Goal: Task Accomplishment & Management: Use online tool/utility

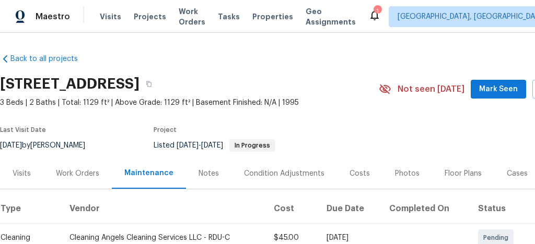
scroll to position [209, 62]
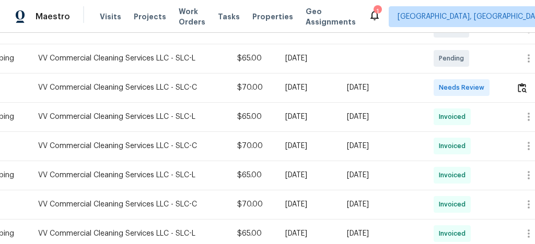
scroll to position [209, 51]
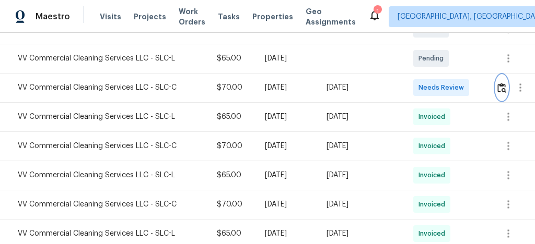
click at [503, 89] on img "button" at bounding box center [501, 88] width 9 height 10
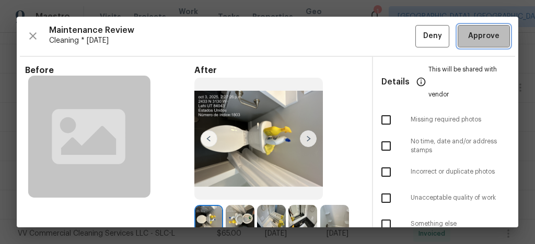
click at [492, 38] on span "Approve" at bounding box center [484, 36] width 36 height 13
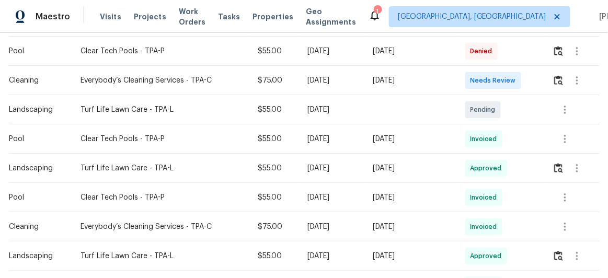
scroll to position [334, 0]
click at [534, 83] on button "button" at bounding box center [558, 80] width 12 height 25
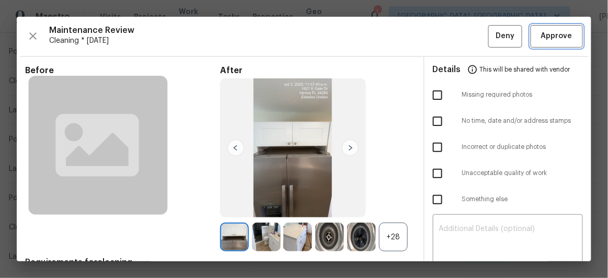
click at [534, 34] on button "Approve" at bounding box center [556, 36] width 52 height 22
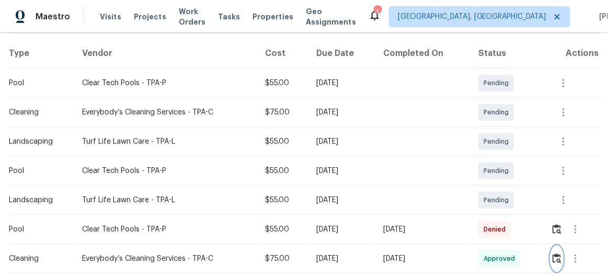
scroll to position [97, 0]
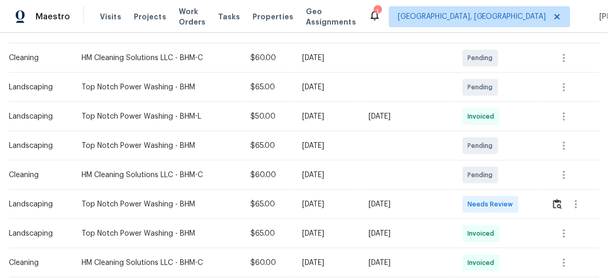
scroll to position [190, 0]
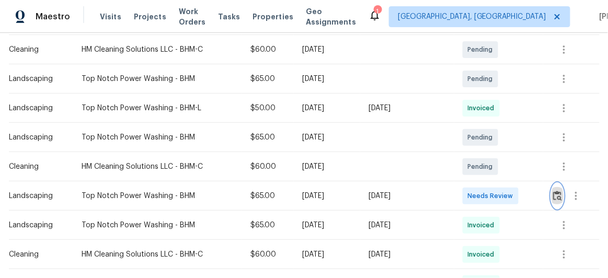
click at [556, 193] on img "button" at bounding box center [557, 196] width 9 height 10
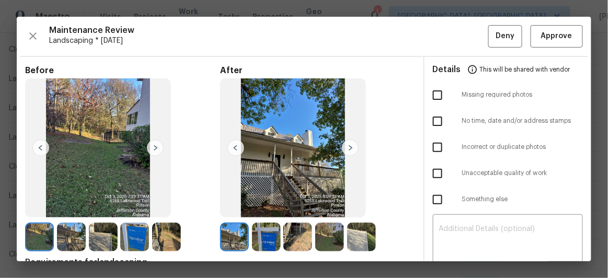
click at [346, 147] on img at bounding box center [350, 147] width 17 height 17
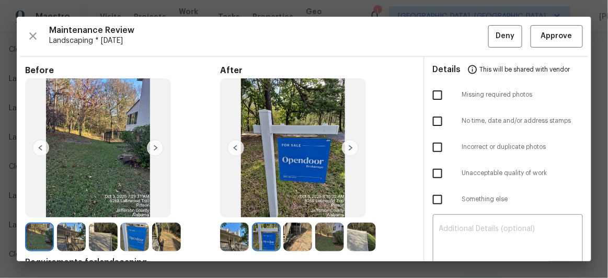
click at [346, 147] on img at bounding box center [350, 147] width 17 height 17
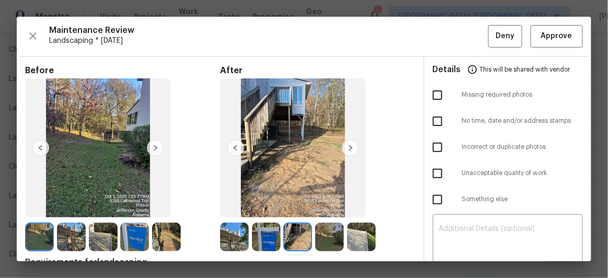
click at [348, 146] on img at bounding box center [350, 147] width 17 height 17
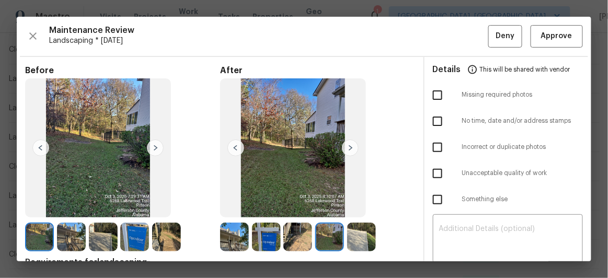
click at [348, 146] on img at bounding box center [350, 147] width 17 height 17
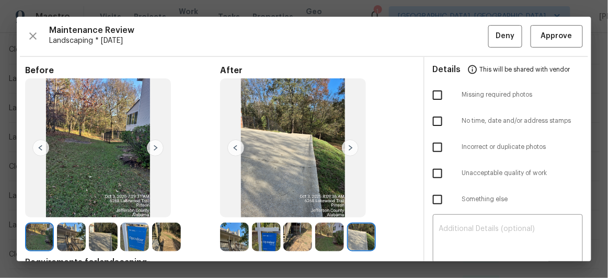
click at [350, 145] on img at bounding box center [350, 147] width 17 height 17
click at [562, 34] on span "Approve" at bounding box center [556, 36] width 31 height 13
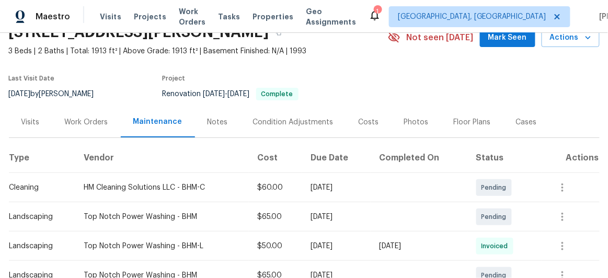
scroll to position [0, 0]
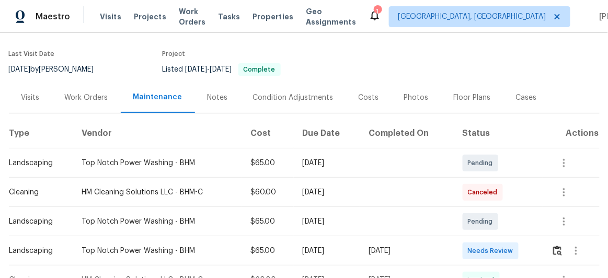
scroll to position [95, 0]
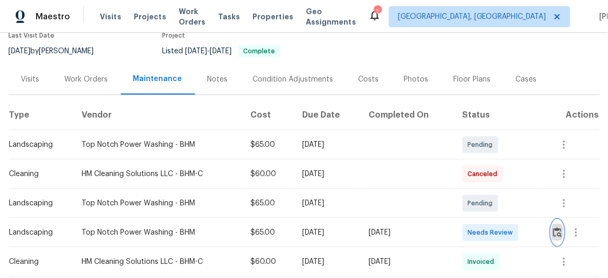
click at [559, 229] on img "button" at bounding box center [557, 232] width 9 height 10
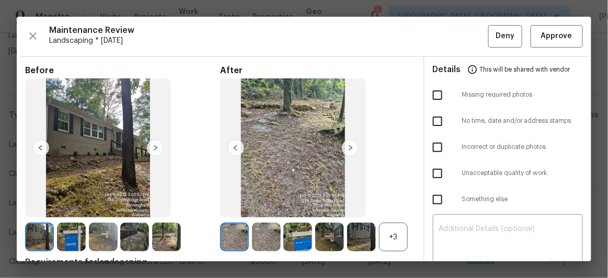
drag, startPoint x: 524, startPoint y: 214, endPoint x: 358, endPoint y: 97, distance: 203.2
click at [358, 97] on img at bounding box center [293, 147] width 146 height 139
click at [556, 40] on span "Approve" at bounding box center [556, 36] width 31 height 13
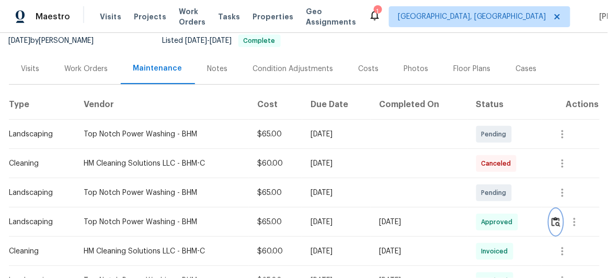
scroll to position [142, 0]
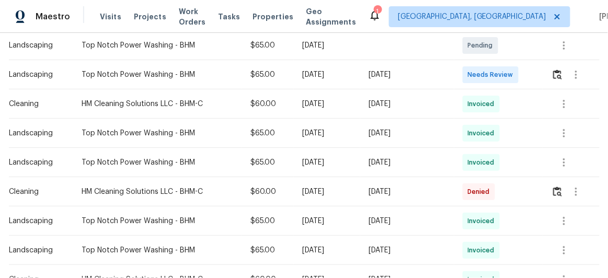
scroll to position [237, 0]
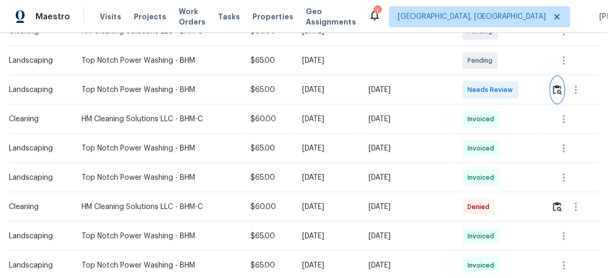
click at [553, 87] on img "button" at bounding box center [557, 90] width 9 height 10
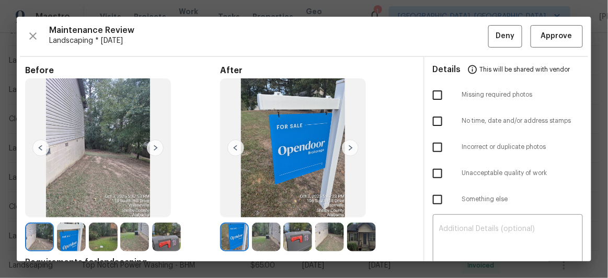
click at [431, 90] on input "checkbox" at bounding box center [437, 95] width 22 height 22
checkbox input "true"
click at [351, 148] on img at bounding box center [350, 147] width 17 height 17
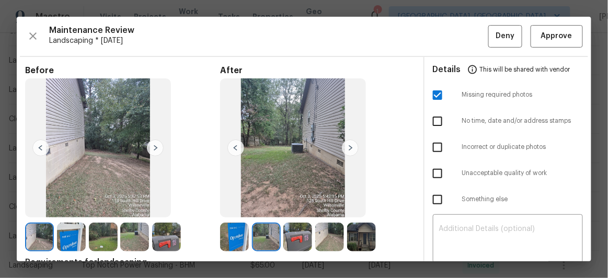
click at [351, 148] on img at bounding box center [350, 147] width 17 height 17
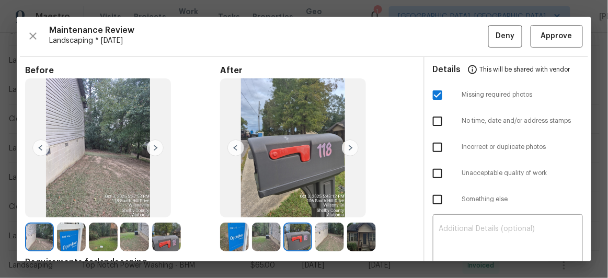
click at [349, 145] on img at bounding box center [350, 147] width 17 height 17
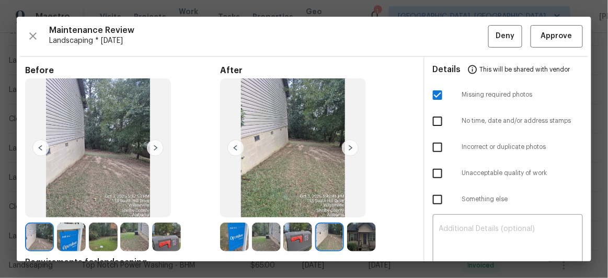
click at [349, 148] on img at bounding box center [350, 147] width 17 height 17
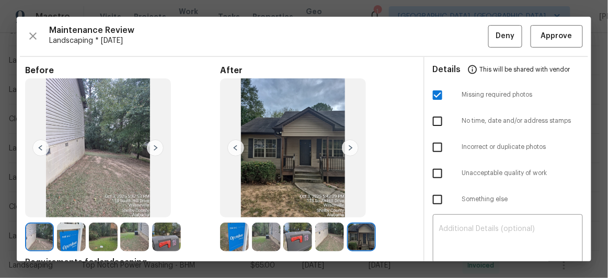
scroll to position [95, 0]
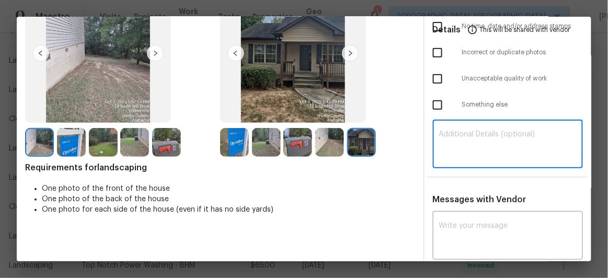
click at [465, 142] on textarea at bounding box center [508, 145] width 138 height 29
paste textarea "Maintenance Audit Team: Hello! Unfortunately, this Landscaping visit completed …"
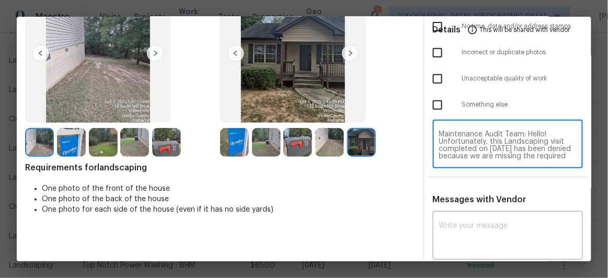
scroll to position [117, 0]
type textarea "Maintenance Audit Team: Hello! Unfortunately, this Landscaping visit completed …"
click at [459, 222] on textarea at bounding box center [508, 236] width 138 height 29
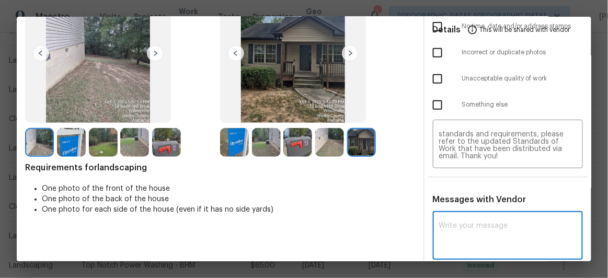
paste textarea "Maintenance Audit Team: Hello! Unfortunately, this Landscaping visit completed …"
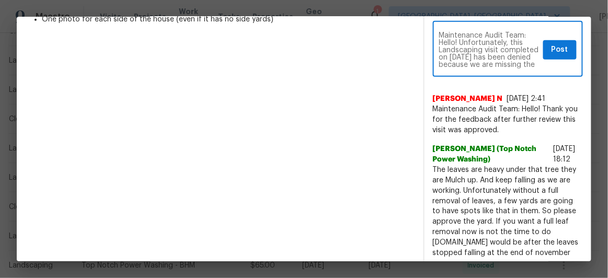
scroll to position [142, 0]
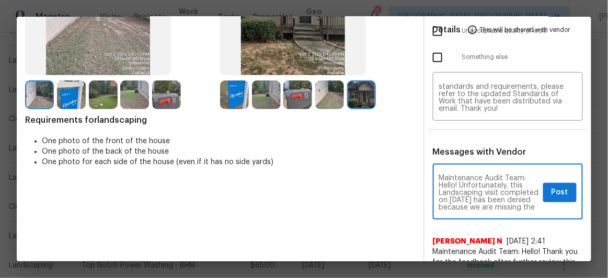
type textarea "Maintenance Audit Team: Hello! Unfortunately, this Landscaping visit completed …"
click at [561, 196] on button "Post" at bounding box center [559, 192] width 33 height 19
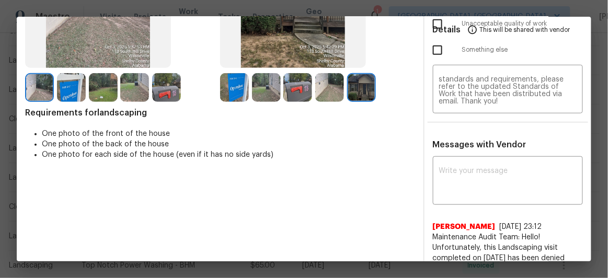
scroll to position [0, 0]
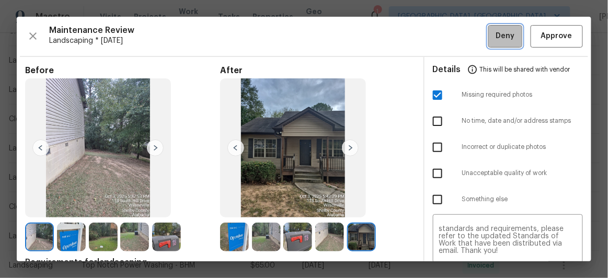
click at [505, 43] on button "Deny" at bounding box center [505, 36] width 34 height 22
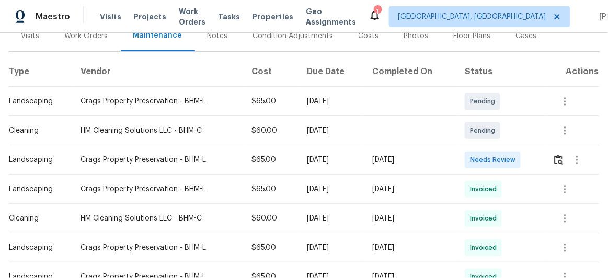
scroll to position [142, 0]
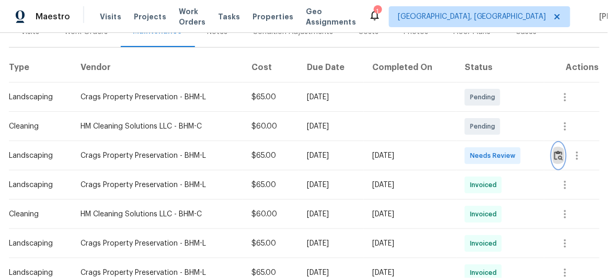
click at [558, 156] on img "button" at bounding box center [558, 155] width 9 height 10
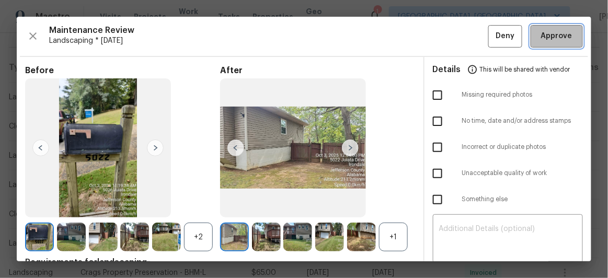
click at [560, 34] on span "Approve" at bounding box center [556, 36] width 31 height 13
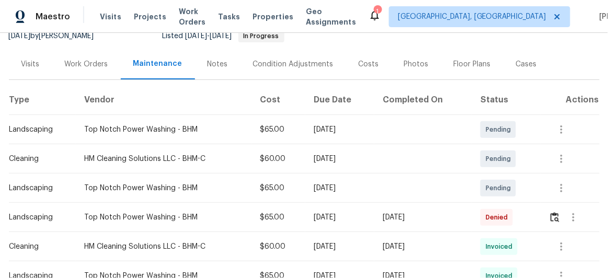
scroll to position [111, 0]
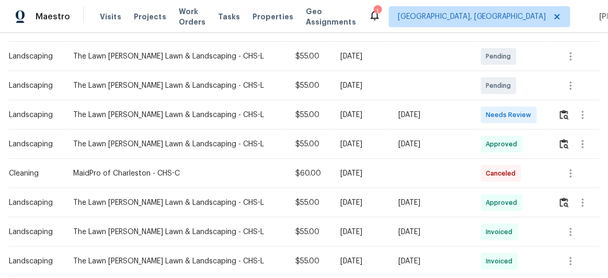
scroll to position [190, 0]
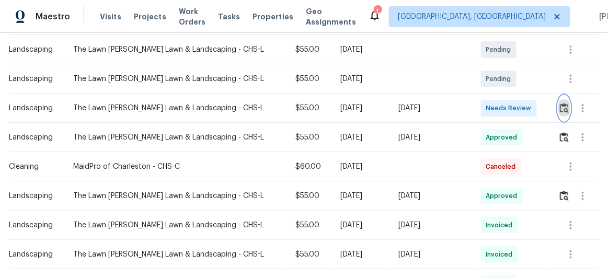
click at [560, 107] on img "button" at bounding box center [564, 108] width 9 height 10
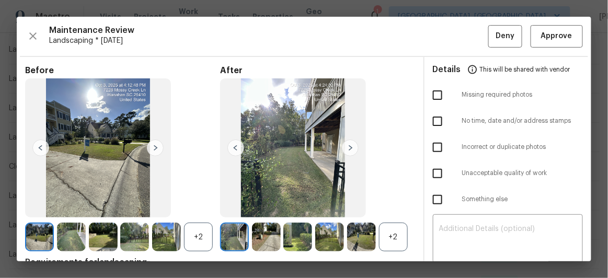
click at [348, 149] on img at bounding box center [350, 147] width 17 height 17
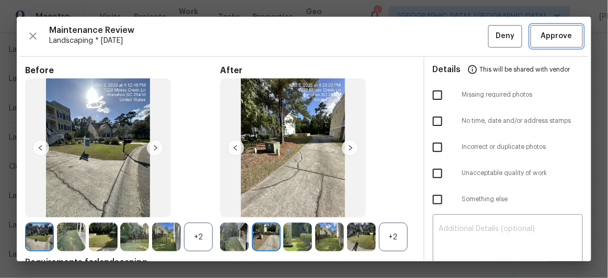
click at [549, 36] on span "Approve" at bounding box center [556, 36] width 31 height 13
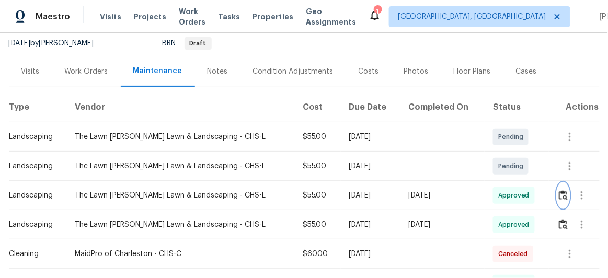
scroll to position [95, 0]
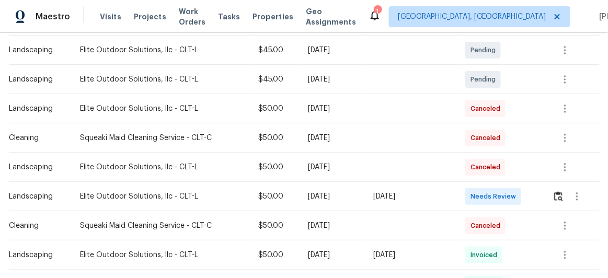
scroll to position [190, 0]
click at [559, 195] on img "button" at bounding box center [558, 196] width 9 height 10
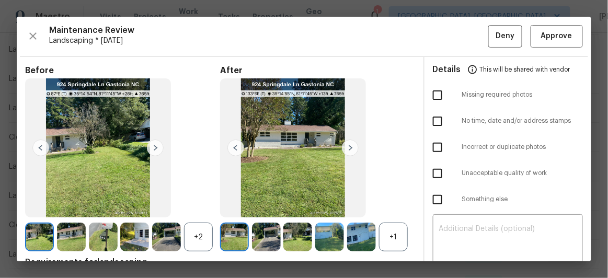
click at [345, 147] on img at bounding box center [350, 147] width 17 height 17
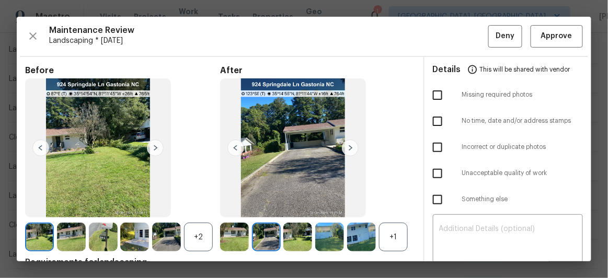
click at [345, 147] on img at bounding box center [350, 147] width 17 height 17
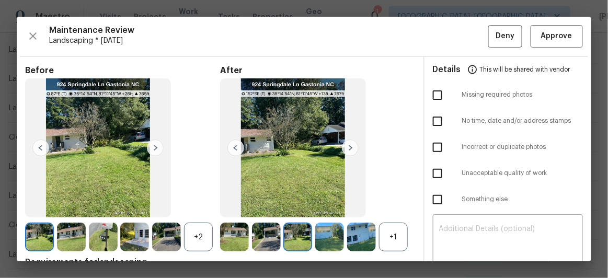
click at [347, 143] on img at bounding box center [350, 147] width 17 height 17
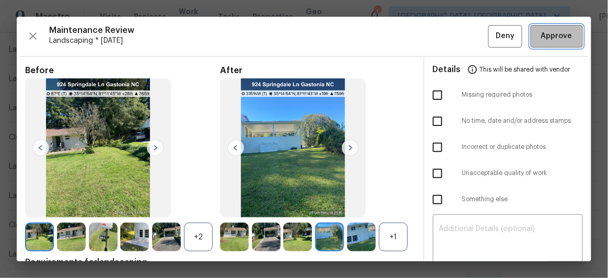
click at [562, 42] on span "Approve" at bounding box center [556, 36] width 31 height 13
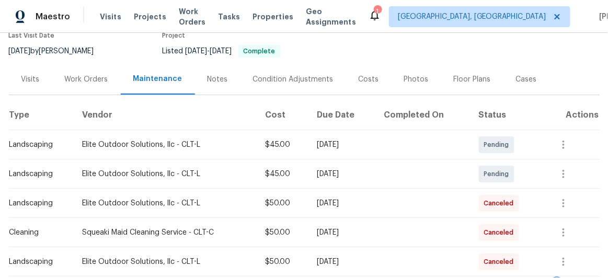
scroll to position [0, 0]
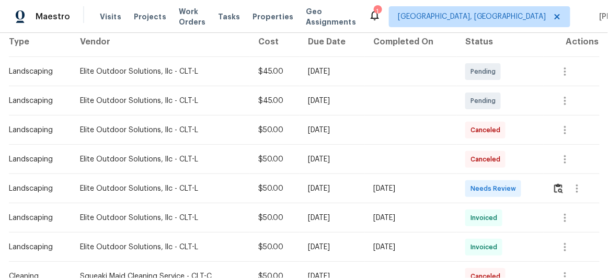
scroll to position [190, 0]
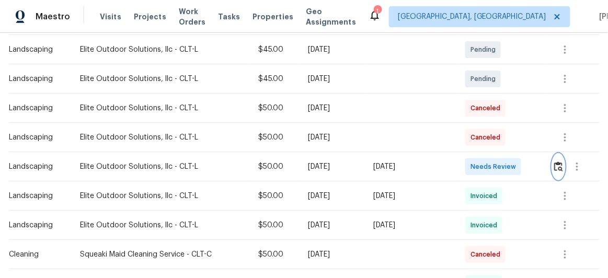
click at [557, 166] on img "button" at bounding box center [558, 166] width 9 height 10
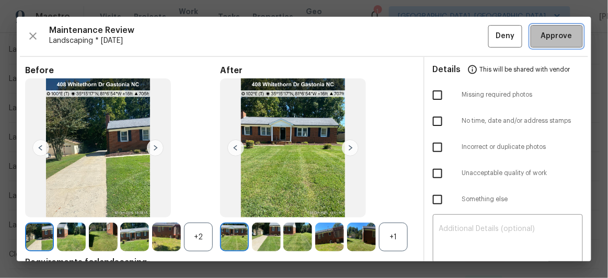
click at [548, 34] on span "Approve" at bounding box center [556, 36] width 31 height 13
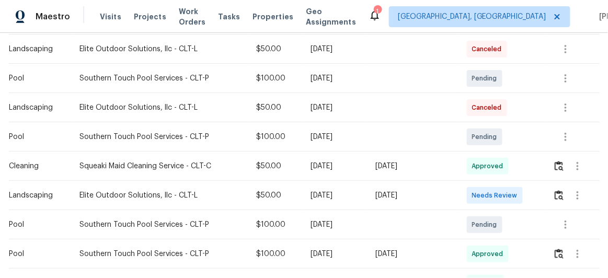
scroll to position [285, 0]
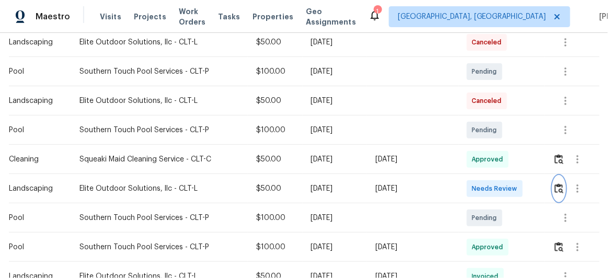
click at [557, 188] on img "button" at bounding box center [558, 188] width 9 height 10
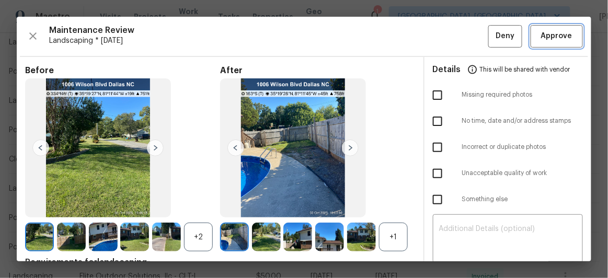
click at [544, 37] on span "Approve" at bounding box center [556, 36] width 31 height 13
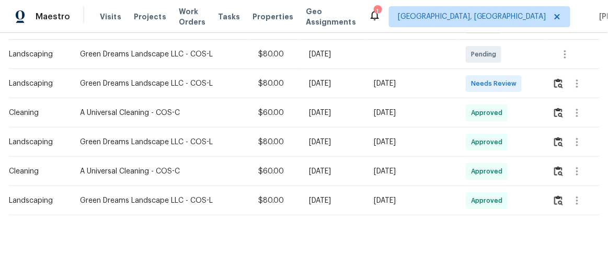
scroll to position [250, 0]
click at [556, 78] on img "button" at bounding box center [558, 83] width 9 height 10
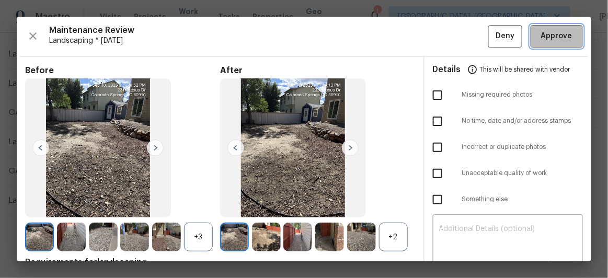
click at [550, 42] on span "Approve" at bounding box center [556, 36] width 31 height 13
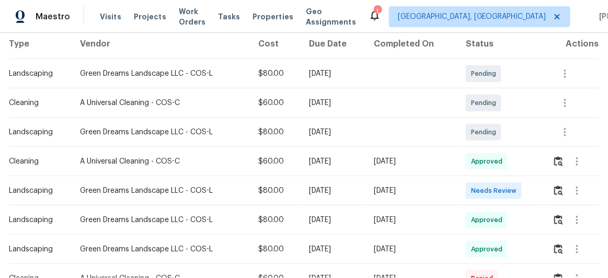
scroll to position [190, 0]
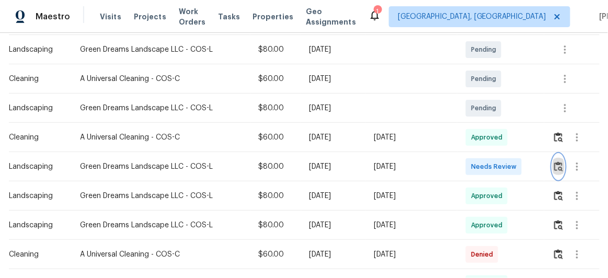
click at [555, 168] on img "button" at bounding box center [558, 166] width 9 height 10
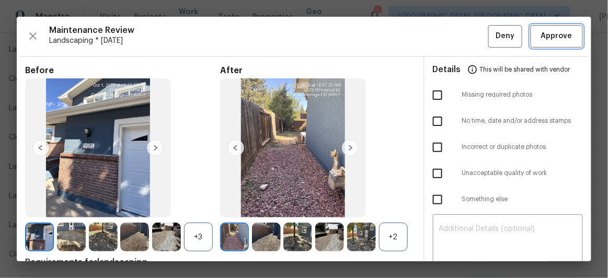
click at [569, 38] on button "Approve" at bounding box center [556, 36] width 52 height 22
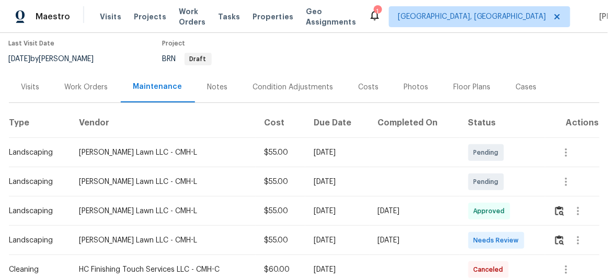
scroll to position [142, 0]
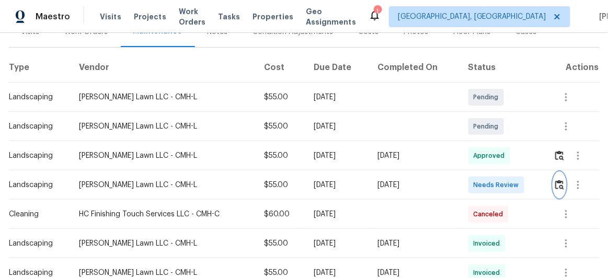
click at [559, 184] on img "button" at bounding box center [559, 185] width 9 height 10
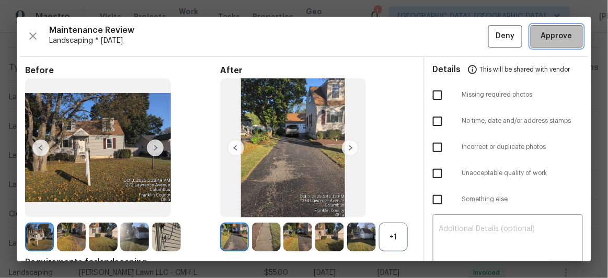
click at [546, 34] on span "Approve" at bounding box center [556, 36] width 31 height 13
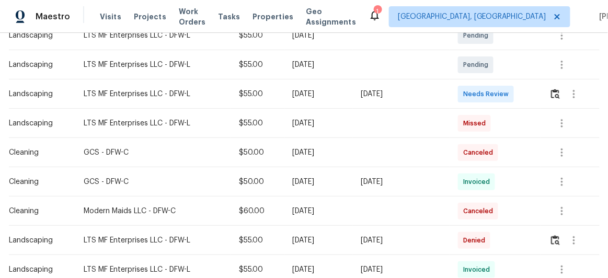
scroll to position [190, 0]
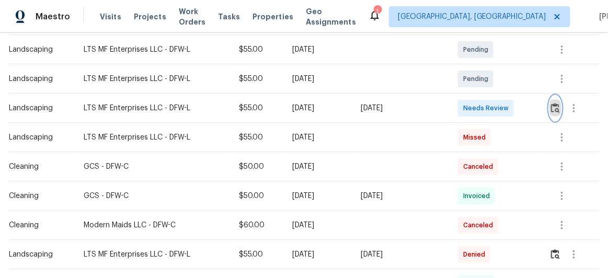
click at [560, 110] on button "button" at bounding box center [555, 108] width 12 height 25
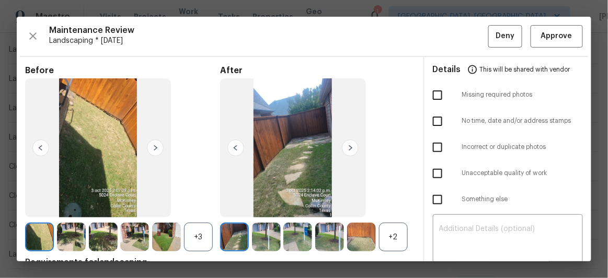
click at [348, 148] on img at bounding box center [350, 147] width 17 height 17
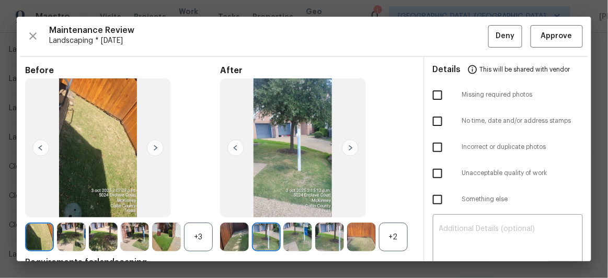
click at [348, 148] on img at bounding box center [350, 147] width 17 height 17
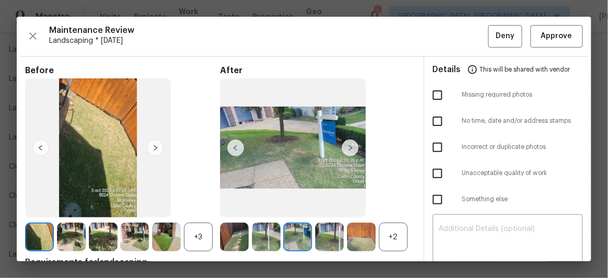
click at [349, 148] on img at bounding box center [350, 147] width 17 height 17
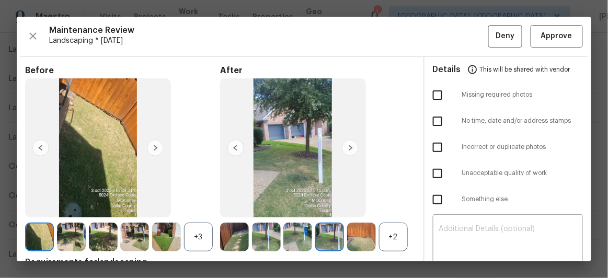
click at [351, 148] on img at bounding box center [350, 147] width 17 height 17
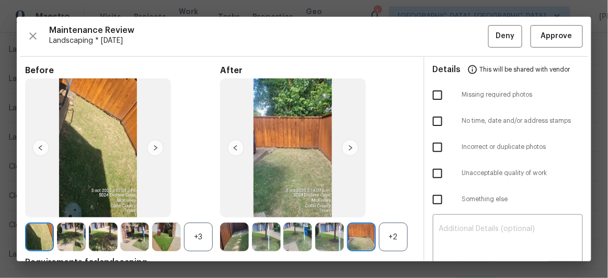
click at [352, 147] on img at bounding box center [350, 147] width 17 height 17
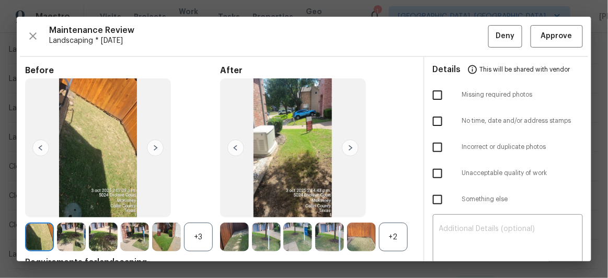
click at [357, 146] on img at bounding box center [293, 147] width 146 height 139
click at [348, 145] on img at bounding box center [350, 147] width 17 height 17
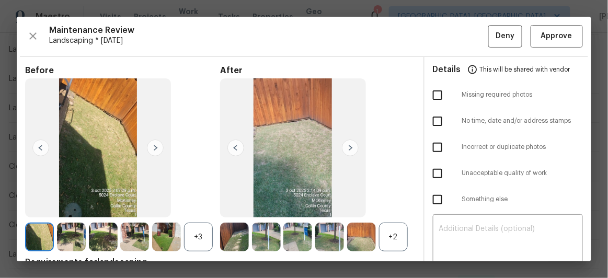
click at [348, 145] on img at bounding box center [350, 147] width 17 height 17
click at [349, 145] on img at bounding box center [350, 147] width 17 height 17
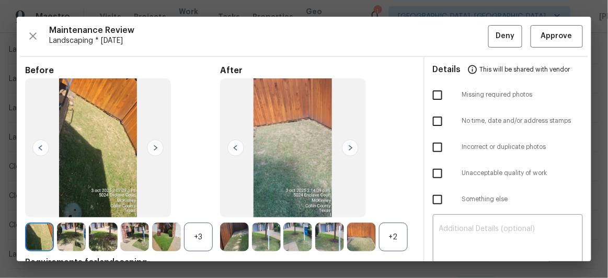
click at [349, 145] on img at bounding box center [350, 147] width 17 height 17
click at [542, 44] on button "Approve" at bounding box center [556, 36] width 52 height 22
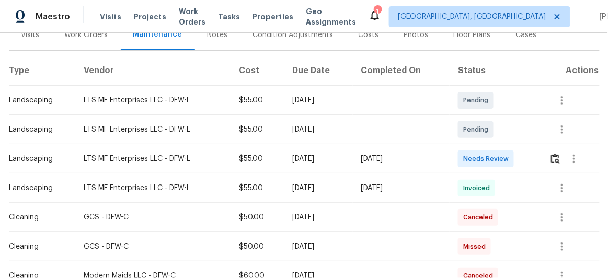
scroll to position [142, 0]
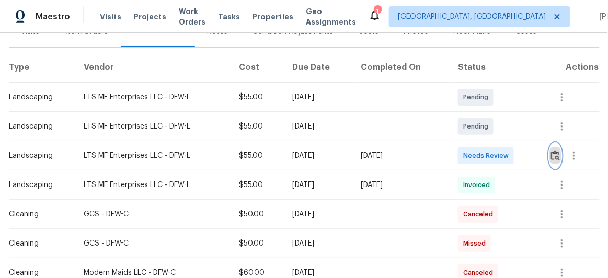
click at [551, 154] on img "button" at bounding box center [555, 155] width 9 height 10
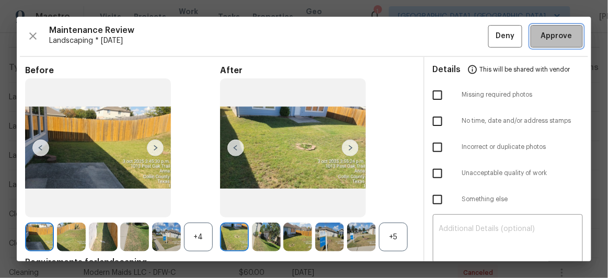
click at [549, 34] on span "Approve" at bounding box center [556, 36] width 31 height 13
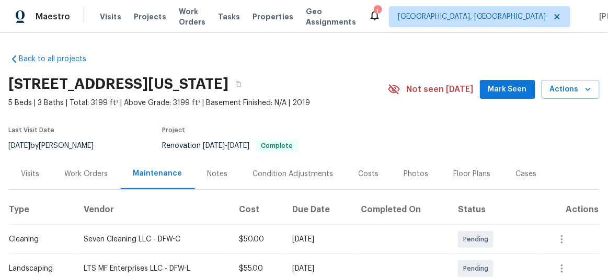
drag, startPoint x: 467, startPoint y: 199, endPoint x: 565, endPoint y: 145, distance: 111.5
click at [565, 145] on section "[STREET_ADDRESS][US_STATE] 5 Beds | 3 Baths | Total: 3199 ft² | Above Grade: 31…" at bounding box center [304, 115] width 590 height 88
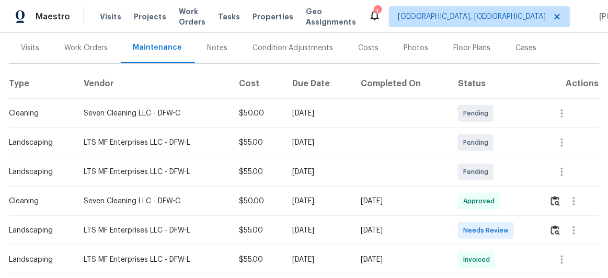
scroll to position [142, 0]
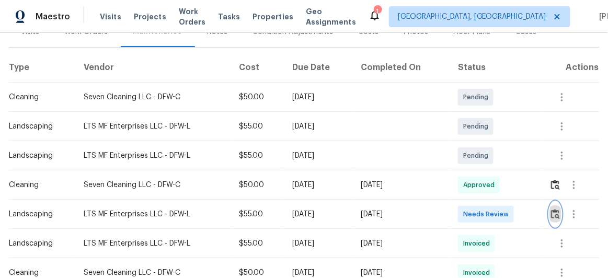
click at [557, 211] on img "button" at bounding box center [555, 214] width 9 height 10
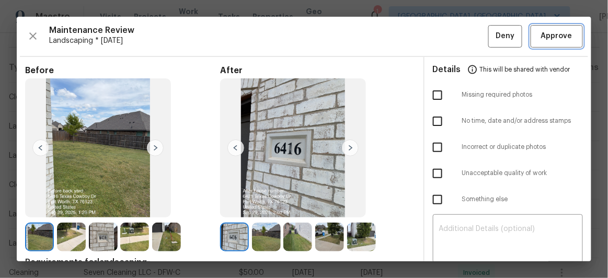
click at [550, 38] on span "Approve" at bounding box center [556, 36] width 31 height 13
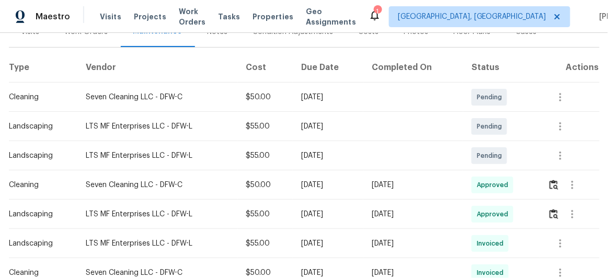
click at [211, 0] on div "Maestro Visits Projects Work Orders Tasks Properties Geo Assignments 1 [GEOGRAP…" at bounding box center [304, 16] width 608 height 33
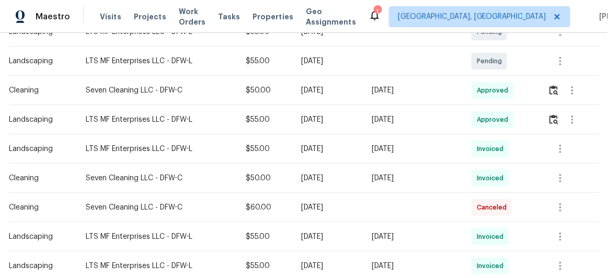
scroll to position [237, 0]
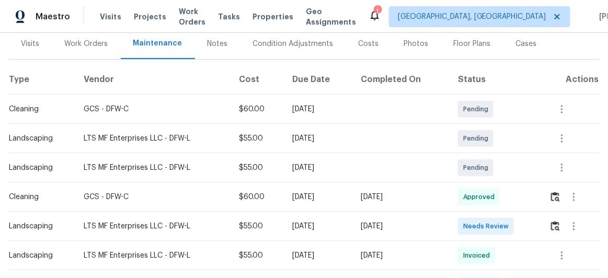
scroll to position [190, 0]
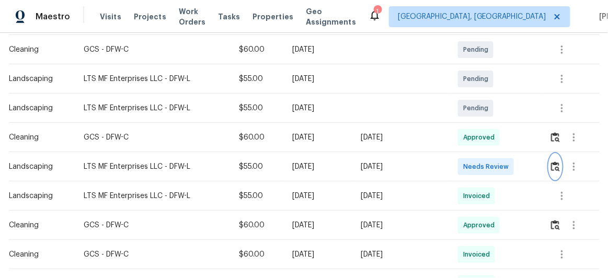
click at [557, 166] on img "button" at bounding box center [555, 166] width 9 height 10
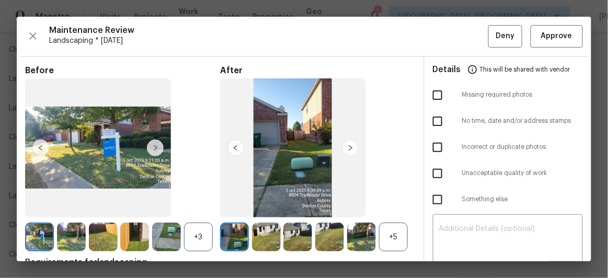
click at [345, 147] on img at bounding box center [350, 147] width 17 height 17
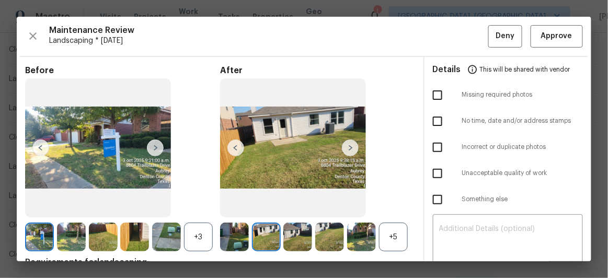
click at [345, 147] on img at bounding box center [350, 147] width 17 height 17
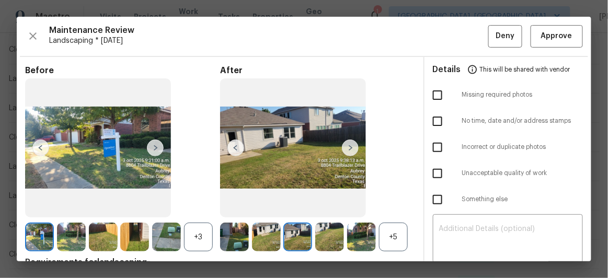
click at [345, 146] on img at bounding box center [350, 147] width 17 height 17
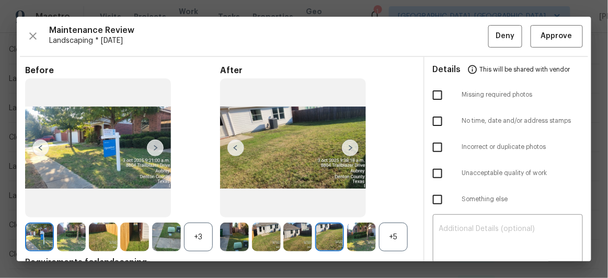
click at [345, 146] on img at bounding box center [350, 147] width 17 height 17
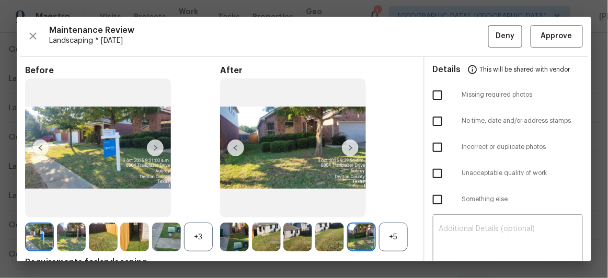
click at [345, 146] on img at bounding box center [350, 147] width 17 height 17
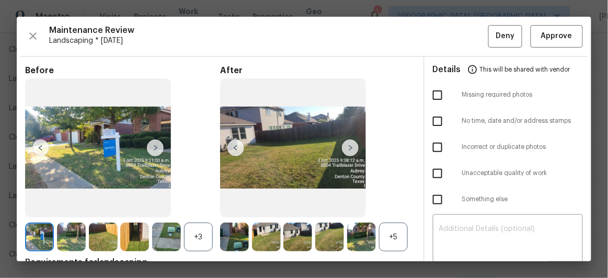
click at [345, 146] on img at bounding box center [350, 147] width 17 height 17
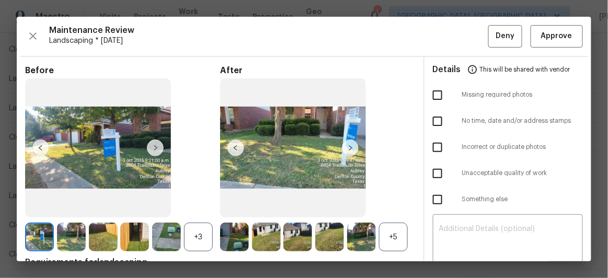
click at [345, 146] on img at bounding box center [350, 147] width 17 height 17
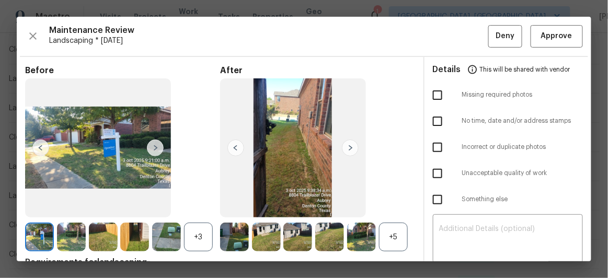
click at [345, 146] on img at bounding box center [350, 147] width 17 height 17
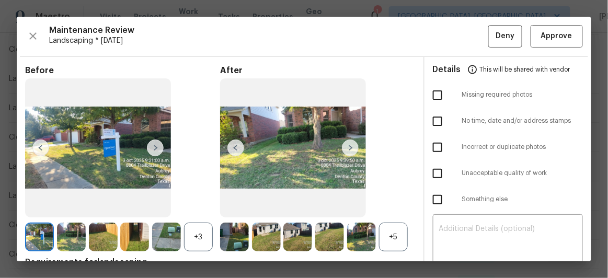
click at [346, 146] on img at bounding box center [350, 147] width 17 height 17
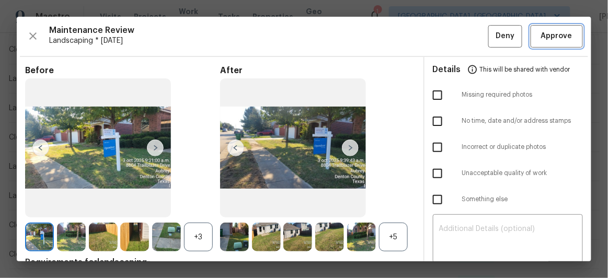
click at [562, 39] on span "Approve" at bounding box center [556, 36] width 31 height 13
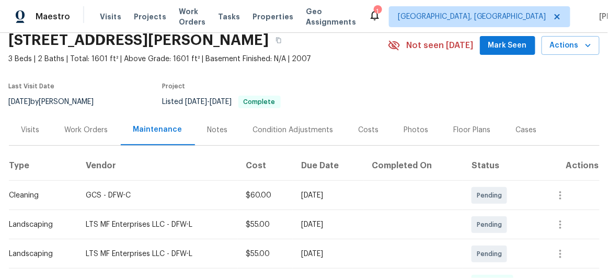
scroll to position [0, 0]
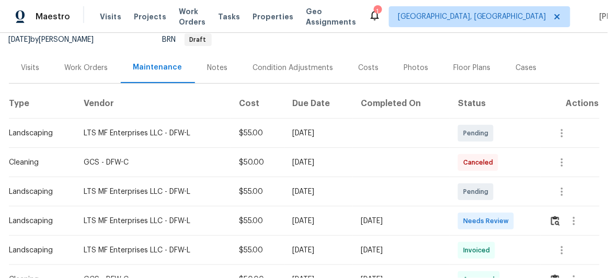
scroll to position [142, 0]
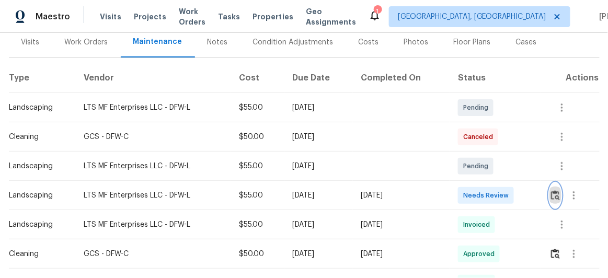
click at [559, 190] on img "button" at bounding box center [555, 195] width 9 height 10
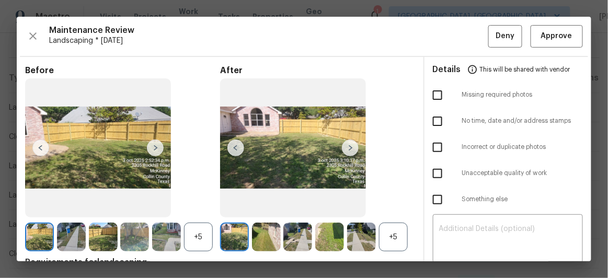
click at [351, 142] on img at bounding box center [350, 147] width 17 height 17
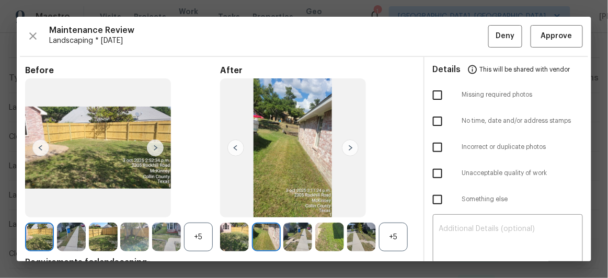
click at [347, 145] on img at bounding box center [350, 147] width 17 height 17
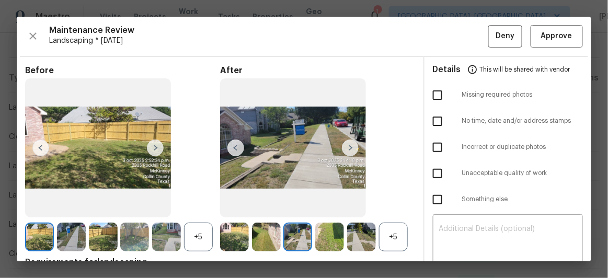
click at [347, 145] on img at bounding box center [350, 147] width 17 height 17
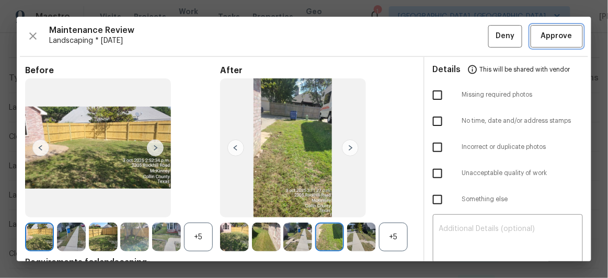
click at [563, 39] on span "Approve" at bounding box center [556, 36] width 31 height 13
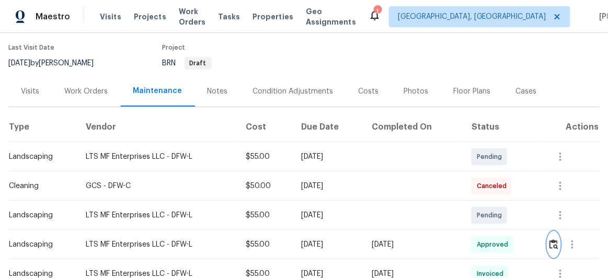
scroll to position [0, 0]
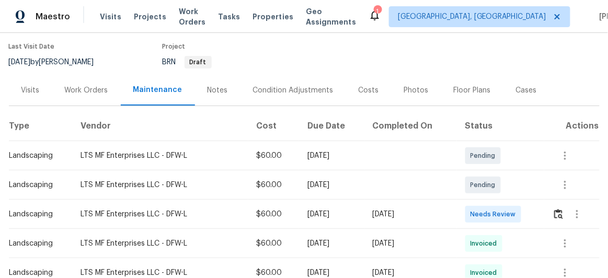
scroll to position [95, 0]
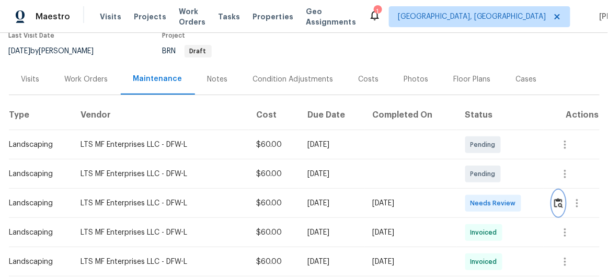
click at [558, 201] on img "button" at bounding box center [558, 203] width 9 height 10
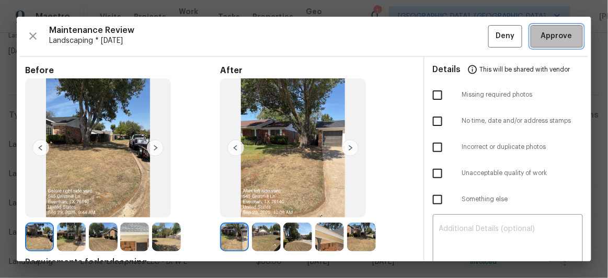
click at [542, 43] on button "Approve" at bounding box center [556, 36] width 52 height 22
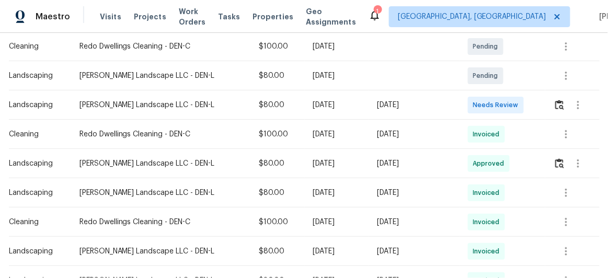
scroll to position [237, 0]
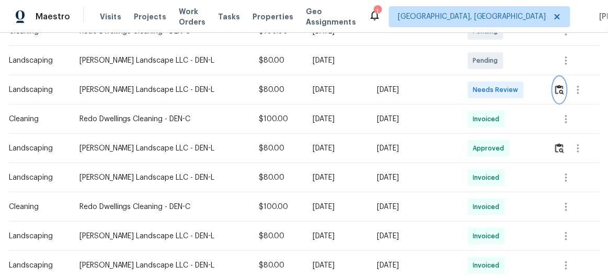
click at [555, 91] on img "button" at bounding box center [559, 90] width 9 height 10
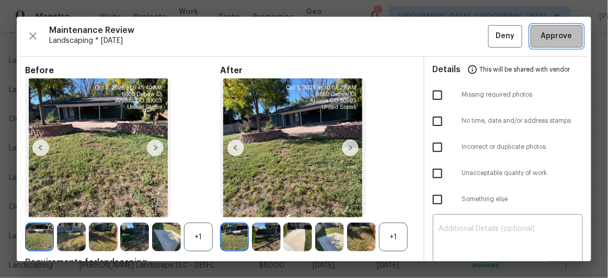
click at [552, 33] on span "Approve" at bounding box center [556, 36] width 31 height 13
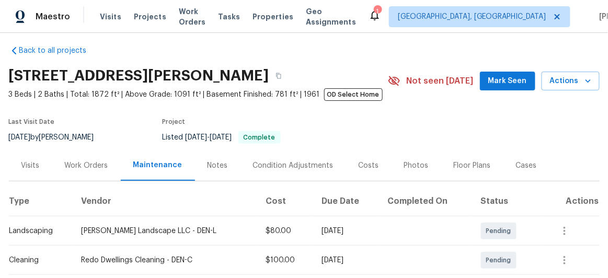
scroll to position [0, 0]
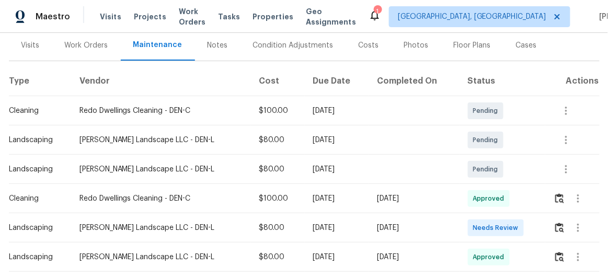
scroll to position [142, 0]
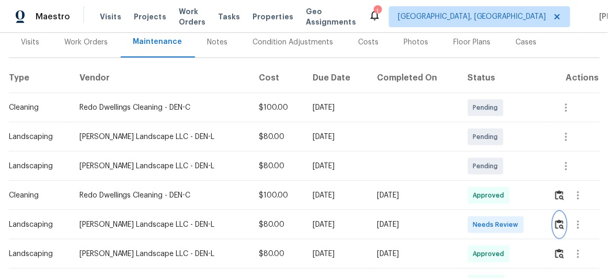
click at [556, 219] on img "button" at bounding box center [559, 224] width 9 height 10
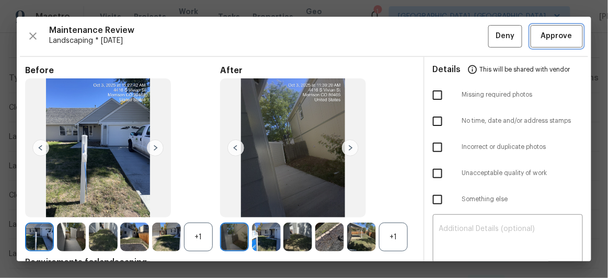
click at [556, 39] on span "Approve" at bounding box center [556, 36] width 31 height 13
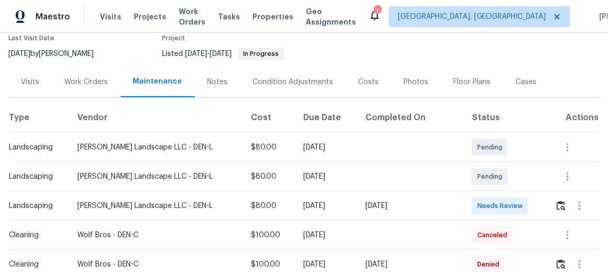
scroll to position [142, 0]
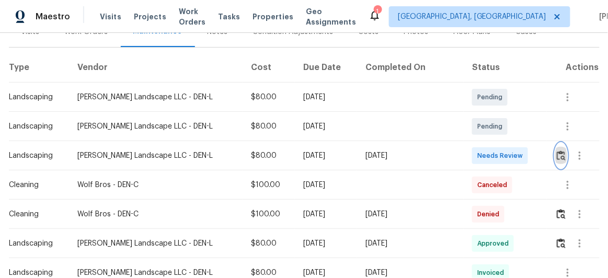
click at [556, 155] on img "button" at bounding box center [560, 155] width 9 height 10
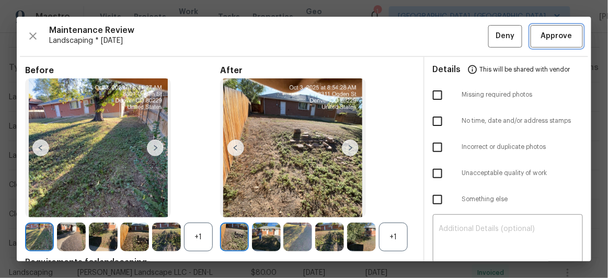
click at [562, 36] on span "Approve" at bounding box center [556, 36] width 31 height 13
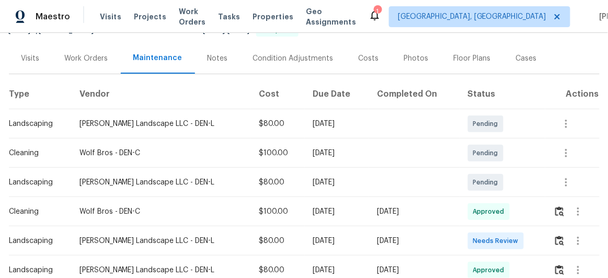
scroll to position [142, 0]
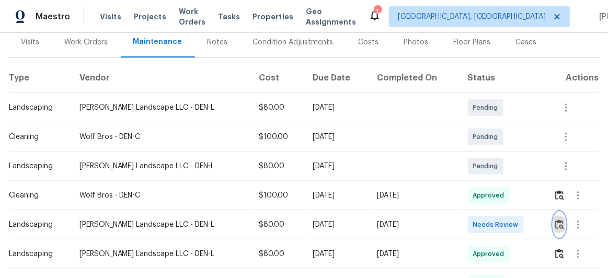
click at [555, 219] on img "button" at bounding box center [559, 224] width 9 height 10
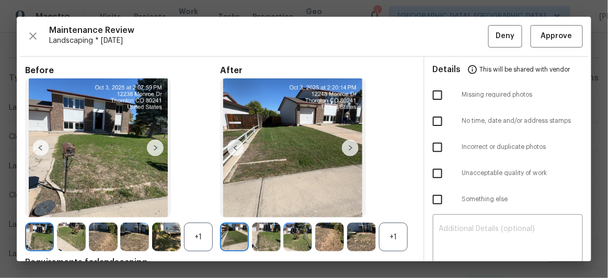
click at [537, 53] on div "Maintenance Review Landscaping * [DATE] Deny Approve Before +1 After +1 Require…" at bounding box center [304, 139] width 574 height 244
click at [537, 46] on div "Maintenance Review Landscaping * Mon, Sep 29 Deny Approve Before +1 After +1 Re…" at bounding box center [304, 139] width 574 height 244
click at [536, 64] on span "This will be shared with vendor" at bounding box center [525, 69] width 90 height 25
click at [552, 39] on span "Approve" at bounding box center [556, 36] width 31 height 13
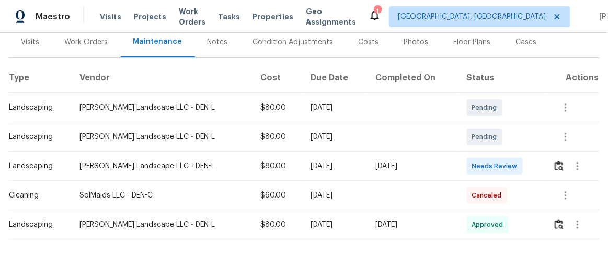
scroll to position [162, 0]
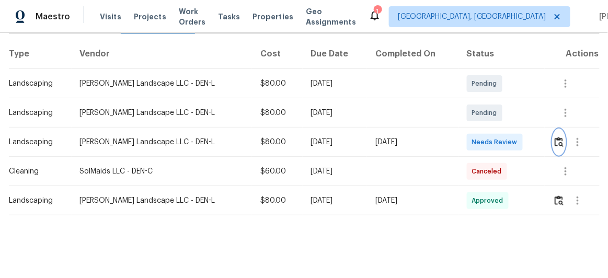
click at [554, 137] on img "button" at bounding box center [558, 142] width 9 height 10
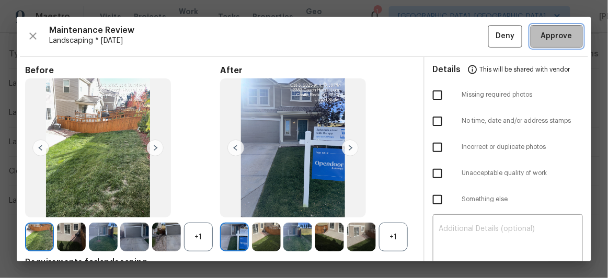
click at [557, 34] on span "Approve" at bounding box center [556, 36] width 31 height 13
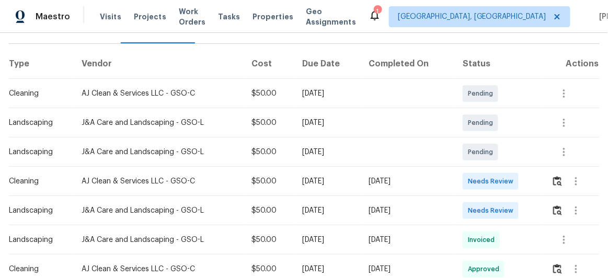
scroll to position [190, 0]
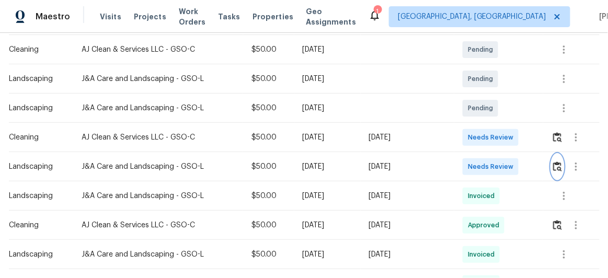
click at [554, 167] on img "button" at bounding box center [557, 166] width 9 height 10
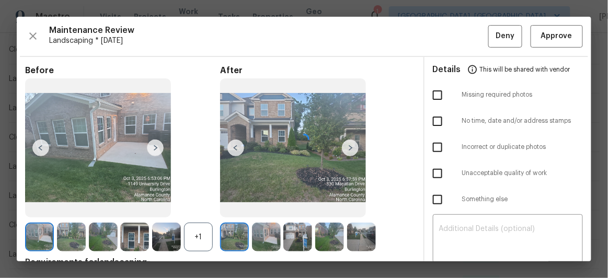
click at [540, 37] on div at bounding box center [304, 139] width 574 height 244
click at [559, 33] on span "Approve" at bounding box center [556, 36] width 31 height 13
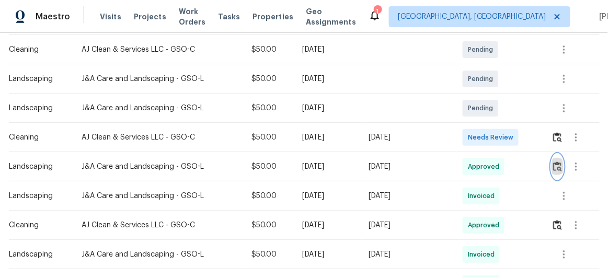
click at [557, 165] on img "button" at bounding box center [557, 166] width 9 height 10
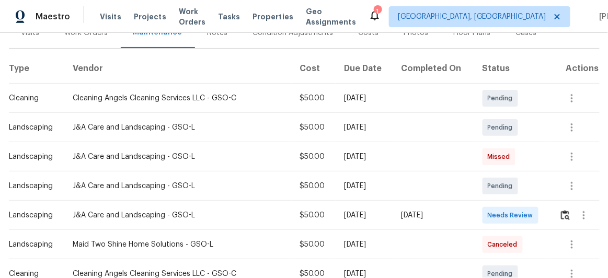
scroll to position [142, 0]
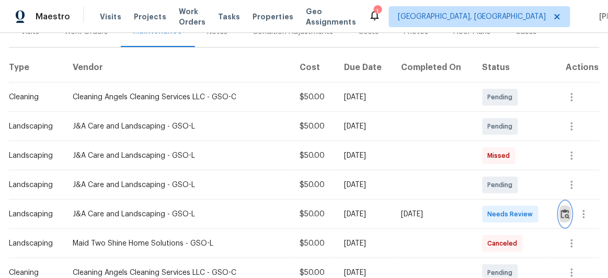
click at [562, 213] on img "button" at bounding box center [565, 214] width 9 height 10
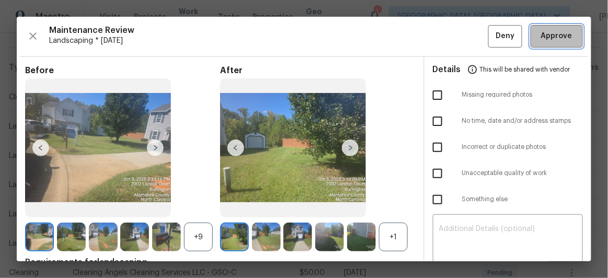
click at [546, 30] on span "Approve" at bounding box center [556, 36] width 31 height 13
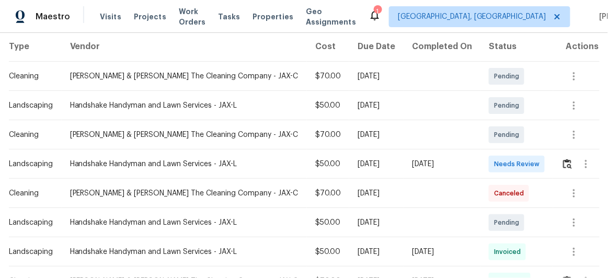
scroll to position [190, 0]
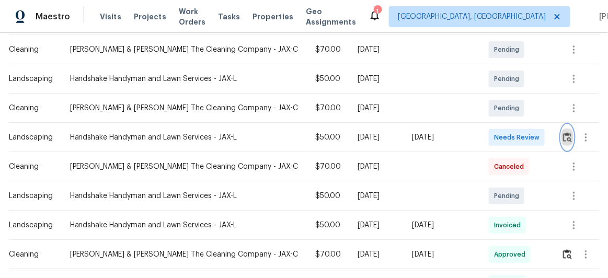
click at [563, 134] on img "button" at bounding box center [567, 137] width 9 height 10
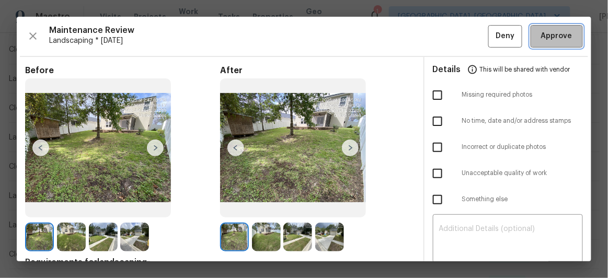
click at [557, 34] on span "Approve" at bounding box center [556, 36] width 31 height 13
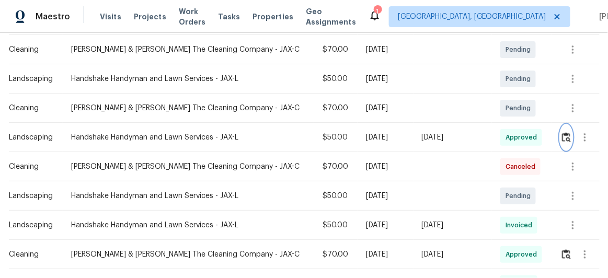
scroll to position [0, 0]
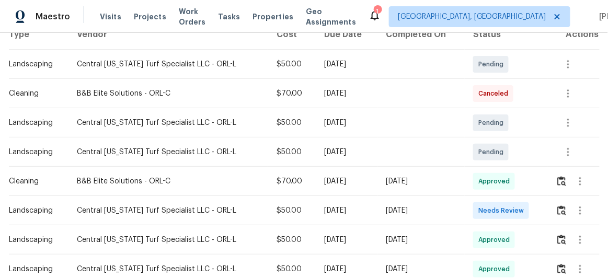
scroll to position [190, 0]
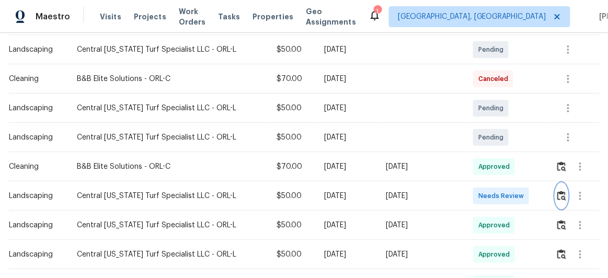
click at [557, 192] on img "button" at bounding box center [561, 196] width 9 height 10
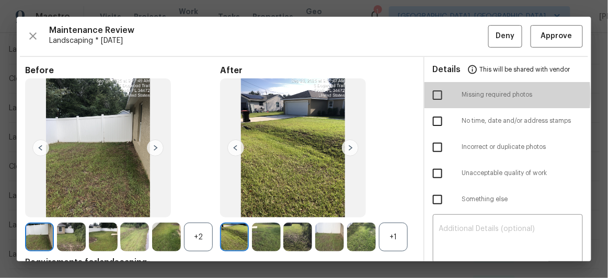
click at [434, 95] on input "checkbox" at bounding box center [437, 95] width 22 height 22
checkbox input "true"
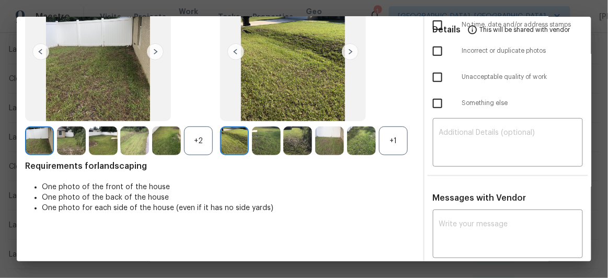
scroll to position [123, 0]
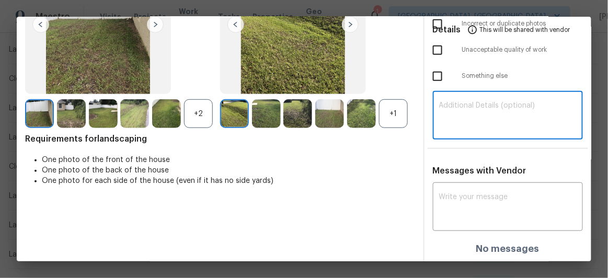
click at [454, 104] on textarea at bounding box center [508, 116] width 138 height 29
click at [459, 97] on div "​" at bounding box center [508, 117] width 150 height 46
paste textarea "Maintenance Audit Team: Hello! Unfortunately, this Landscaping visit completed …"
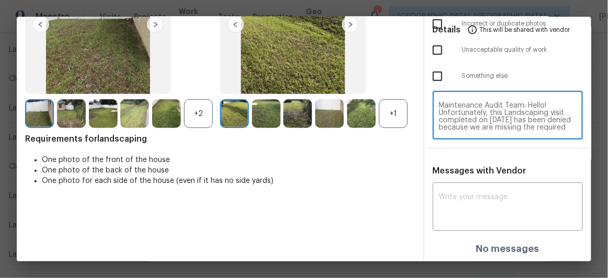
scroll to position [117, 0]
type textarea "Maintenance Audit Team: Hello! Unfortunately, this Landscaping visit completed …"
click at [465, 201] on textarea at bounding box center [508, 207] width 138 height 29
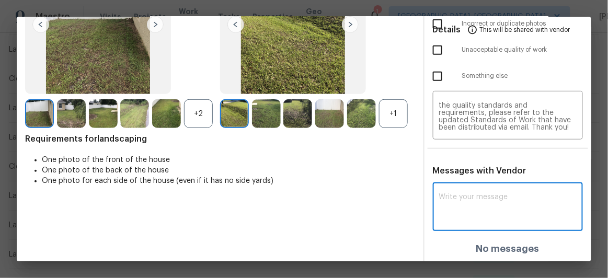
paste textarea "Maintenance Audit Team: Hello! Unfortunately, this Landscaping visit completed …"
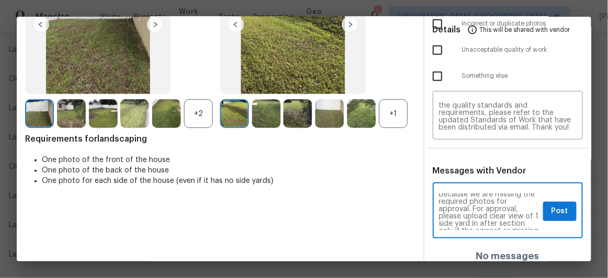
scroll to position [38, 0]
click at [521, 224] on textarea "Maintenance Audit Team: Hello! Unfortunately, this Landscaping visit completed …" at bounding box center [489, 211] width 100 height 37
click at [480, 213] on textarea "Maintenance Audit Team: Hello! Unfortunately, this Landscaping visit completed …" at bounding box center [489, 211] width 100 height 37
type textarea "Maintenance Audit Team: Hello! Unfortunately, this Landscaping visit completed …"
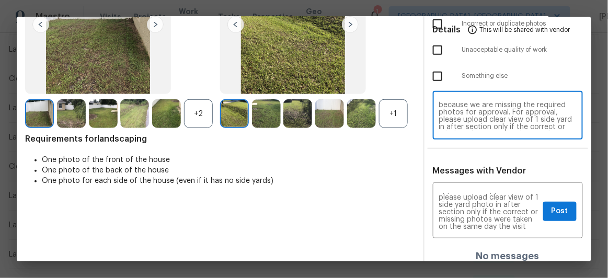
scroll to position [22, 0]
click at [470, 126] on textarea "Maintenance Audit Team: Hello! Unfortunately, this Landscaping visit completed …" at bounding box center [508, 116] width 138 height 29
type textarea "Maintenance Audit Team: Hello! Unfortunately, this Landscaping visit completed …"
click at [560, 207] on span "Post" at bounding box center [559, 211] width 17 height 13
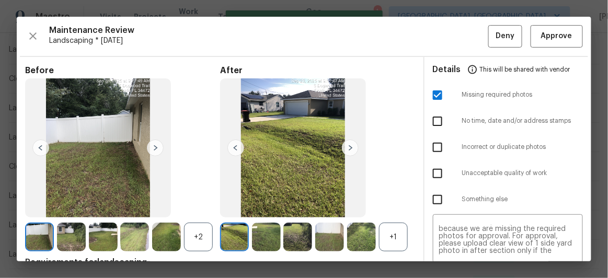
scroll to position [0, 0]
click at [497, 36] on span "Deny" at bounding box center [505, 36] width 19 height 13
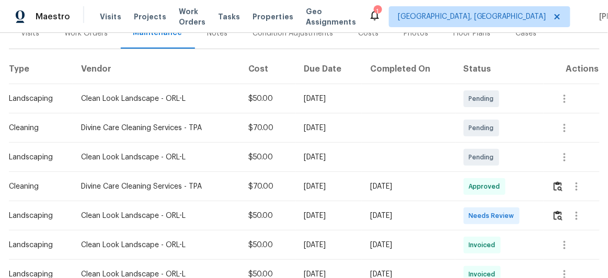
scroll to position [142, 0]
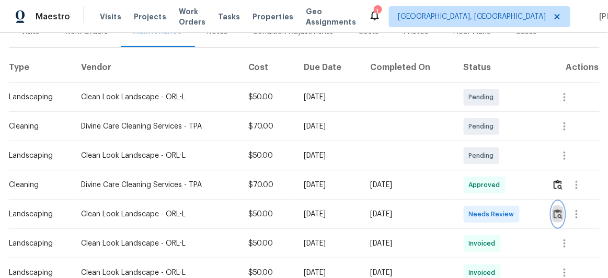
click at [555, 211] on img "button" at bounding box center [557, 214] width 9 height 10
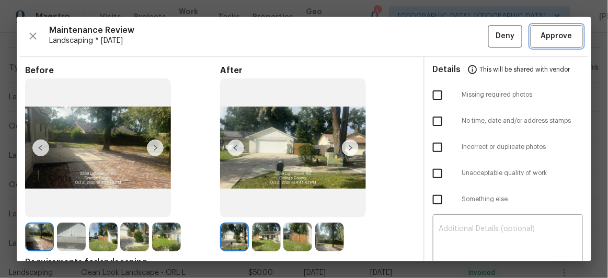
click at [547, 37] on span "Approve" at bounding box center [556, 36] width 31 height 13
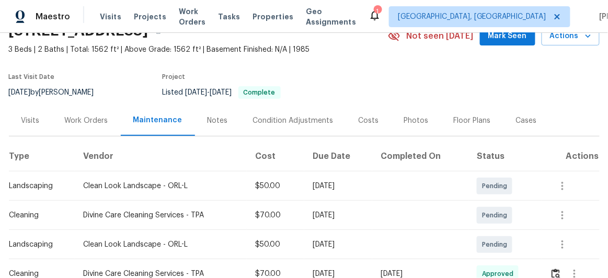
scroll to position [47, 0]
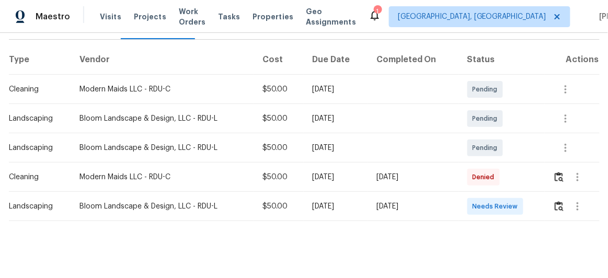
scroll to position [162, 0]
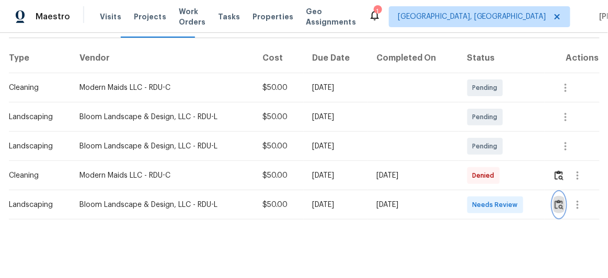
click at [555, 200] on img "button" at bounding box center [558, 205] width 9 height 10
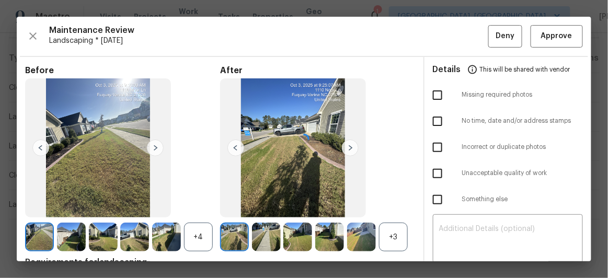
click at [544, 30] on div at bounding box center [304, 139] width 574 height 244
click at [550, 40] on span "Approve" at bounding box center [556, 36] width 31 height 13
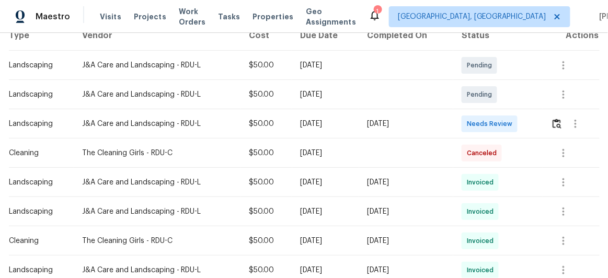
scroll to position [190, 0]
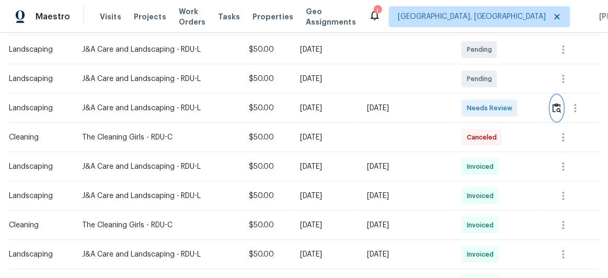
click at [557, 110] on img "button" at bounding box center [556, 108] width 9 height 10
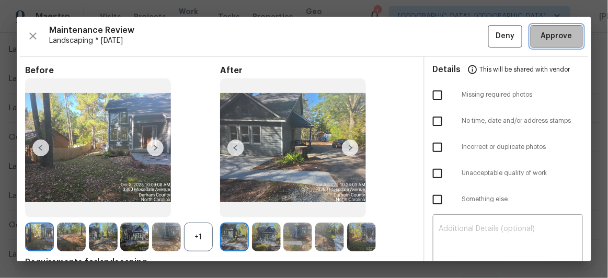
click at [556, 36] on span "Approve" at bounding box center [556, 36] width 31 height 13
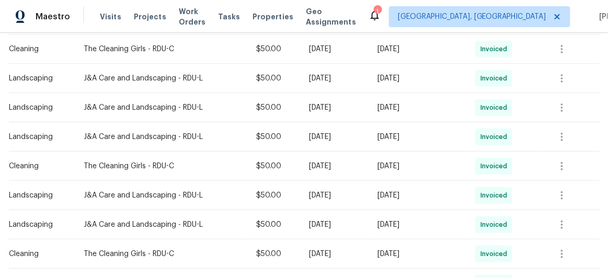
scroll to position [522, 0]
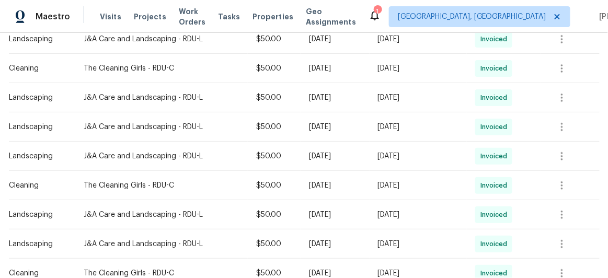
drag, startPoint x: 518, startPoint y: 125, endPoint x: 592, endPoint y: 104, distance: 77.1
click at [592, 104] on div at bounding box center [574, 97] width 50 height 25
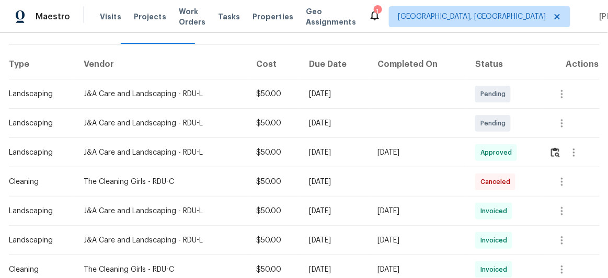
scroll to position [99, 0]
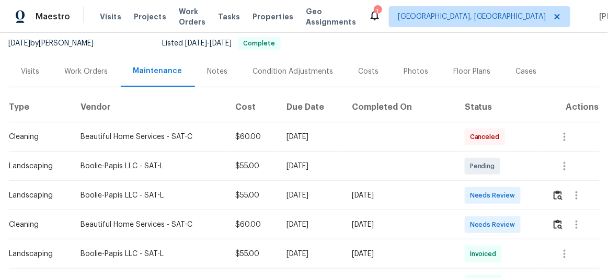
scroll to position [111, 0]
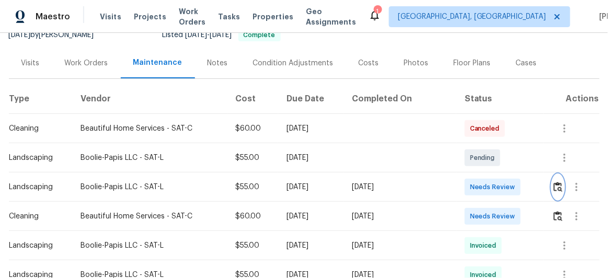
click at [553, 187] on img "button" at bounding box center [557, 187] width 9 height 10
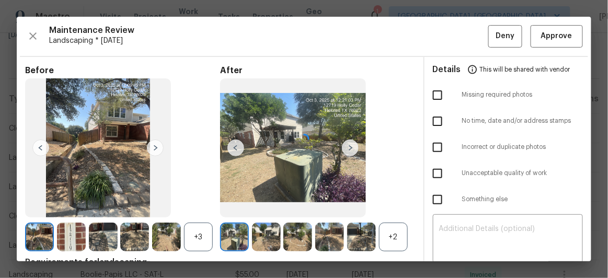
click at [545, 33] on div at bounding box center [304, 139] width 574 height 244
click at [557, 29] on button "Approve" at bounding box center [556, 36] width 52 height 22
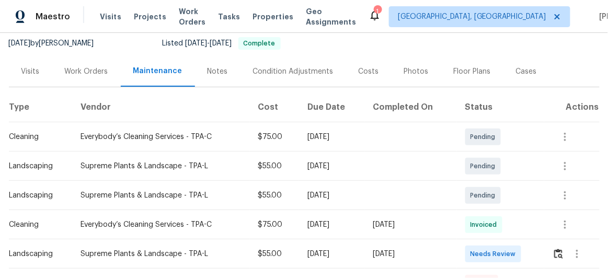
scroll to position [142, 0]
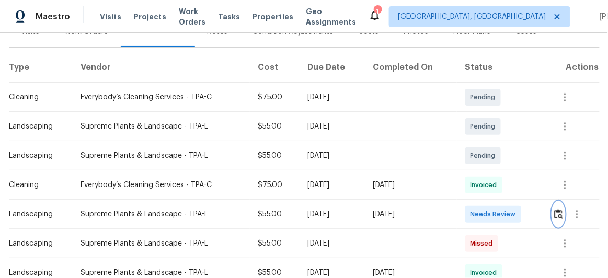
click at [557, 214] on img "button" at bounding box center [558, 214] width 9 height 10
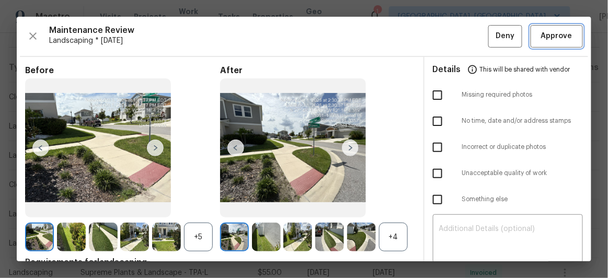
click at [541, 45] on button "Approve" at bounding box center [556, 36] width 52 height 22
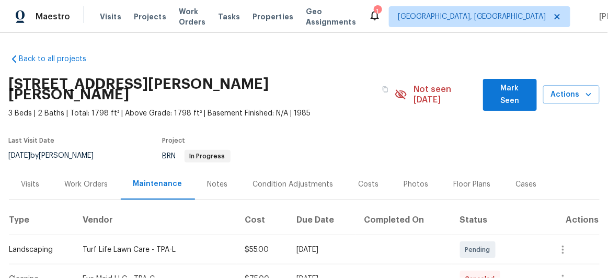
scroll to position [190, 0]
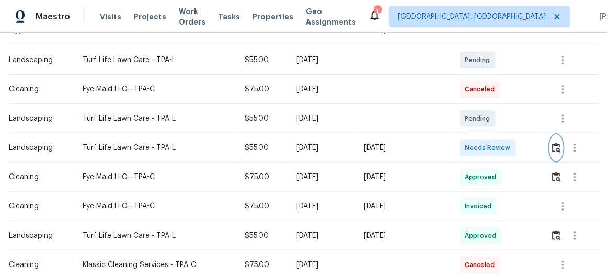
click at [555, 143] on img "button" at bounding box center [556, 148] width 9 height 10
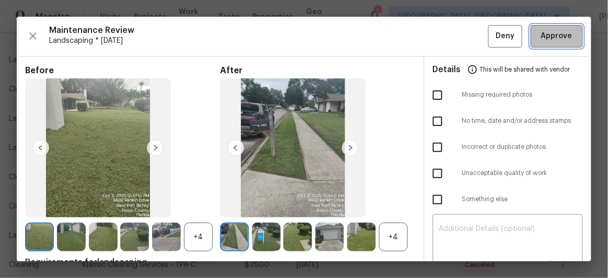
click at [560, 37] on span "Approve" at bounding box center [556, 36] width 31 height 13
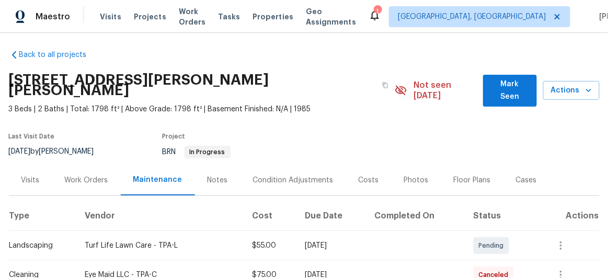
scroll to position [0, 0]
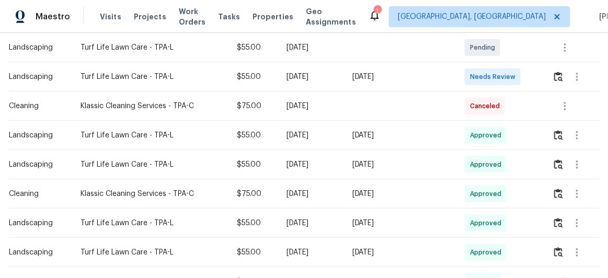
scroll to position [190, 0]
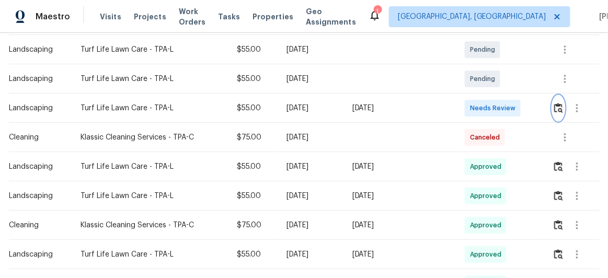
click at [559, 106] on img "button" at bounding box center [558, 108] width 9 height 10
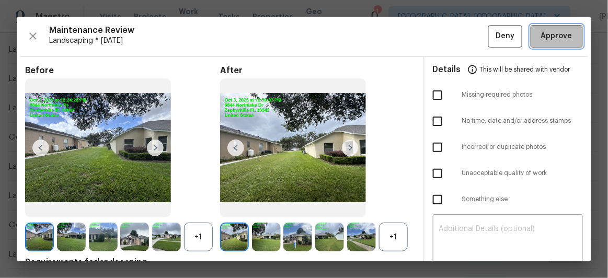
click at [544, 31] on span "Approve" at bounding box center [556, 36] width 31 height 13
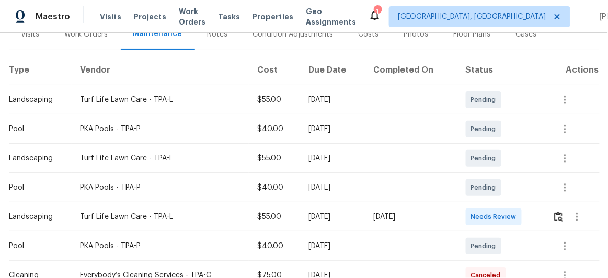
scroll to position [190, 0]
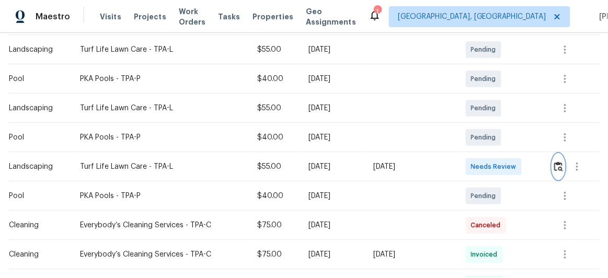
click at [559, 168] on img "button" at bounding box center [558, 166] width 9 height 10
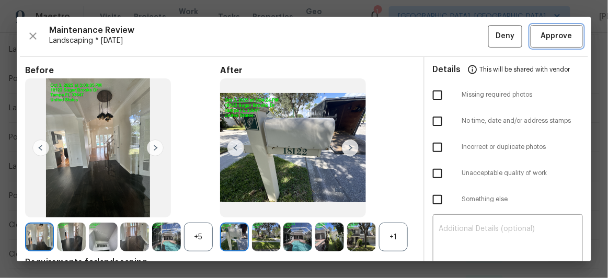
click at [538, 43] on button "Approve" at bounding box center [556, 36] width 52 height 22
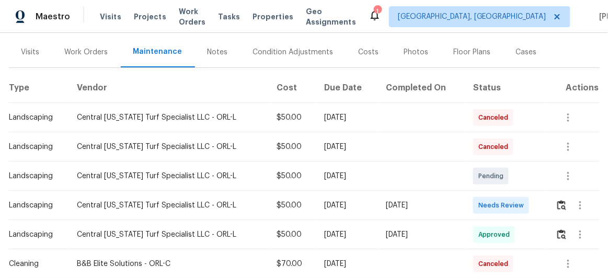
scroll to position [190, 0]
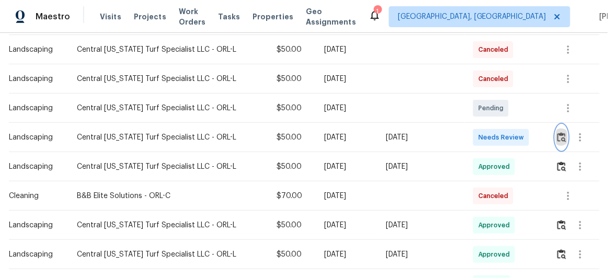
click at [558, 135] on img "button" at bounding box center [561, 137] width 9 height 10
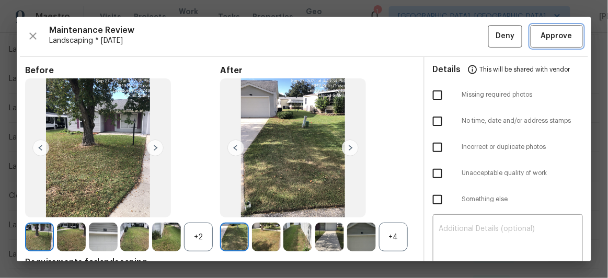
click at [563, 36] on span "Approve" at bounding box center [556, 36] width 31 height 13
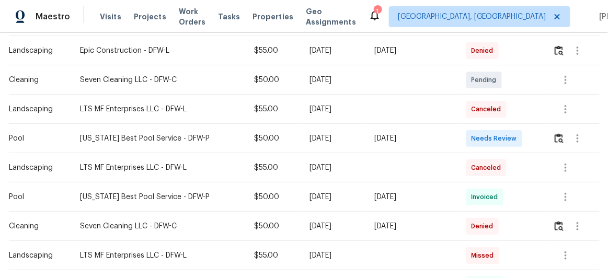
scroll to position [475, 0]
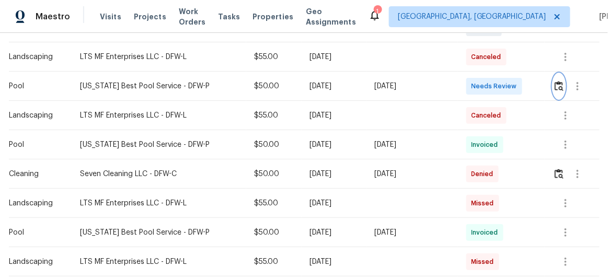
click at [557, 81] on img "button" at bounding box center [558, 86] width 9 height 10
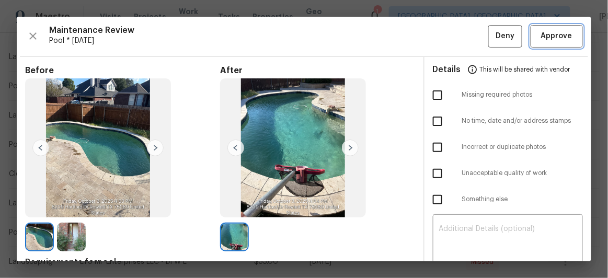
click at [556, 41] on span "Approve" at bounding box center [556, 36] width 31 height 13
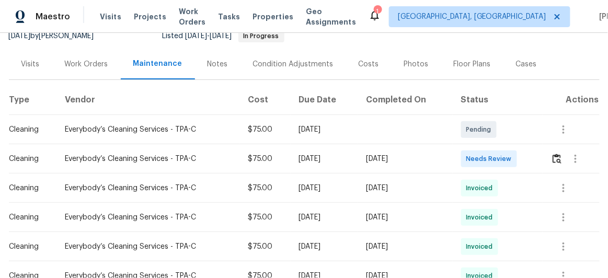
scroll to position [142, 0]
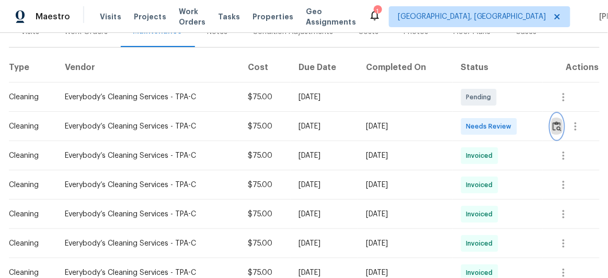
click at [554, 131] on img "button" at bounding box center [556, 126] width 9 height 10
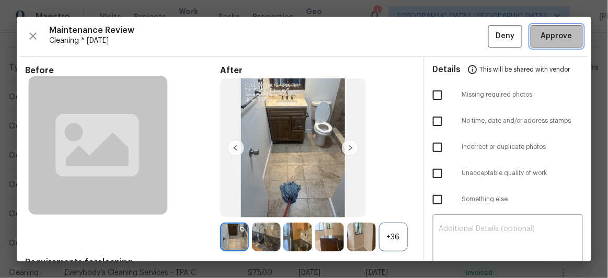
click at [547, 31] on span "Approve" at bounding box center [556, 36] width 31 height 13
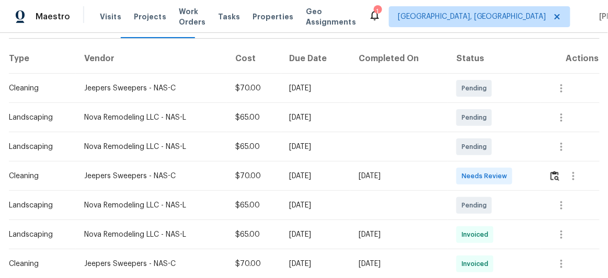
scroll to position [190, 0]
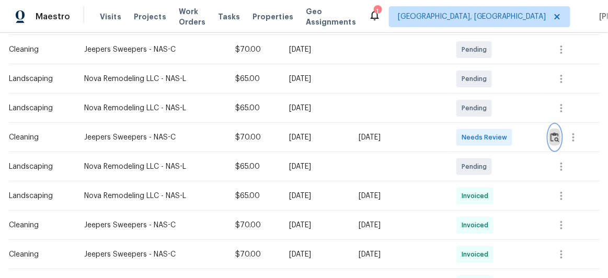
click at [556, 135] on img "button" at bounding box center [554, 137] width 9 height 10
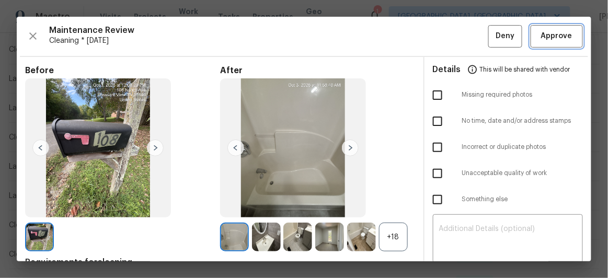
click at [541, 34] on span "Approve" at bounding box center [556, 36] width 31 height 13
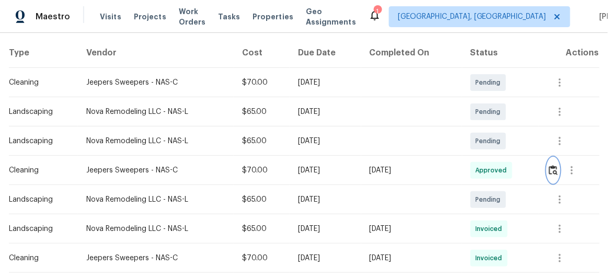
scroll to position [142, 0]
